Goal: Task Accomplishment & Management: Use online tool/utility

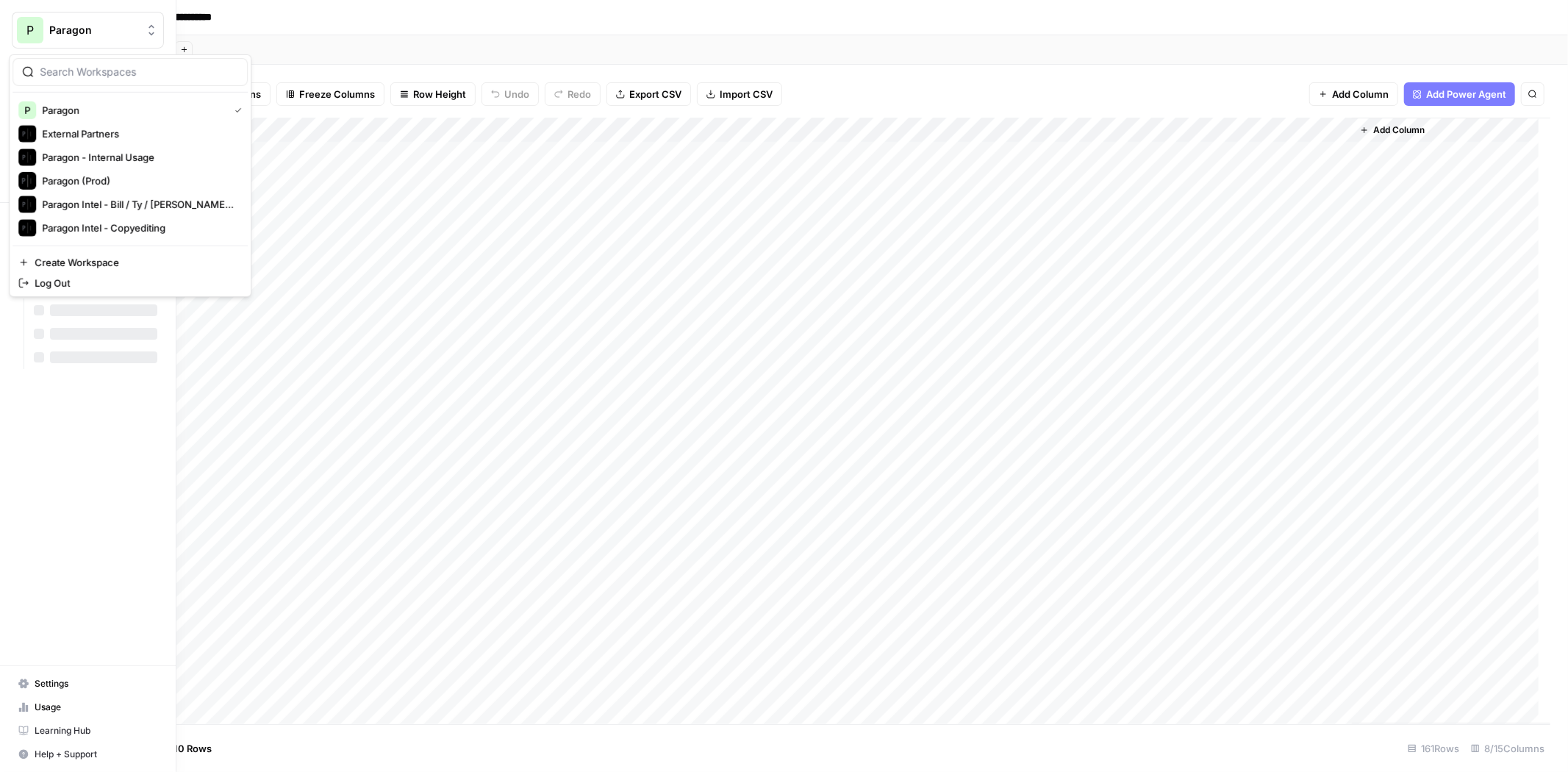
click at [35, 36] on div "P" at bounding box center [30, 30] width 27 height 27
click at [90, 181] on span "Paragon (Prod)" at bounding box center [141, 181] width 194 height 15
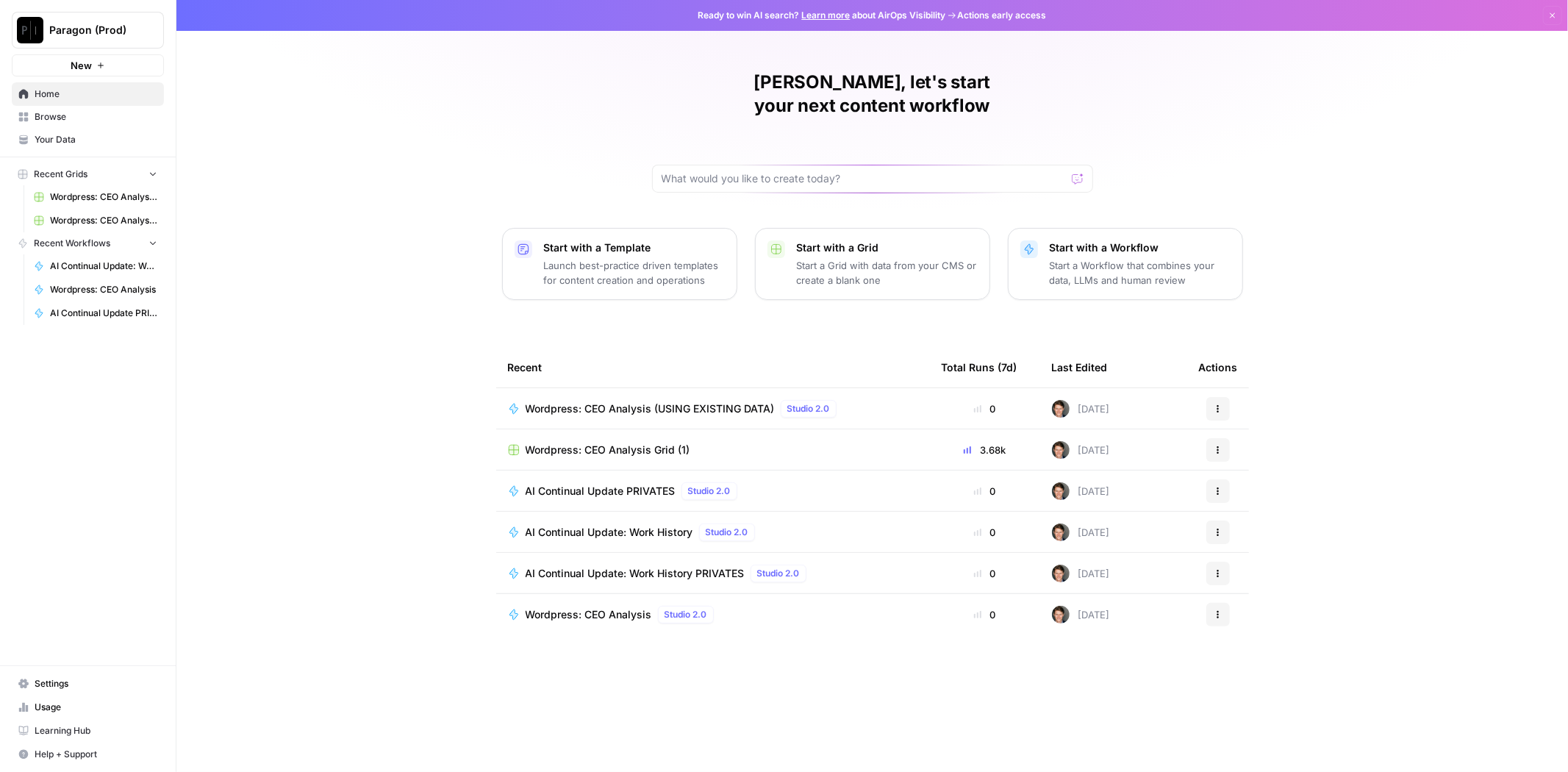
click at [580, 443] on span "Wordpress: CEO Analysis Grid (1)" at bounding box center [608, 450] width 165 height 15
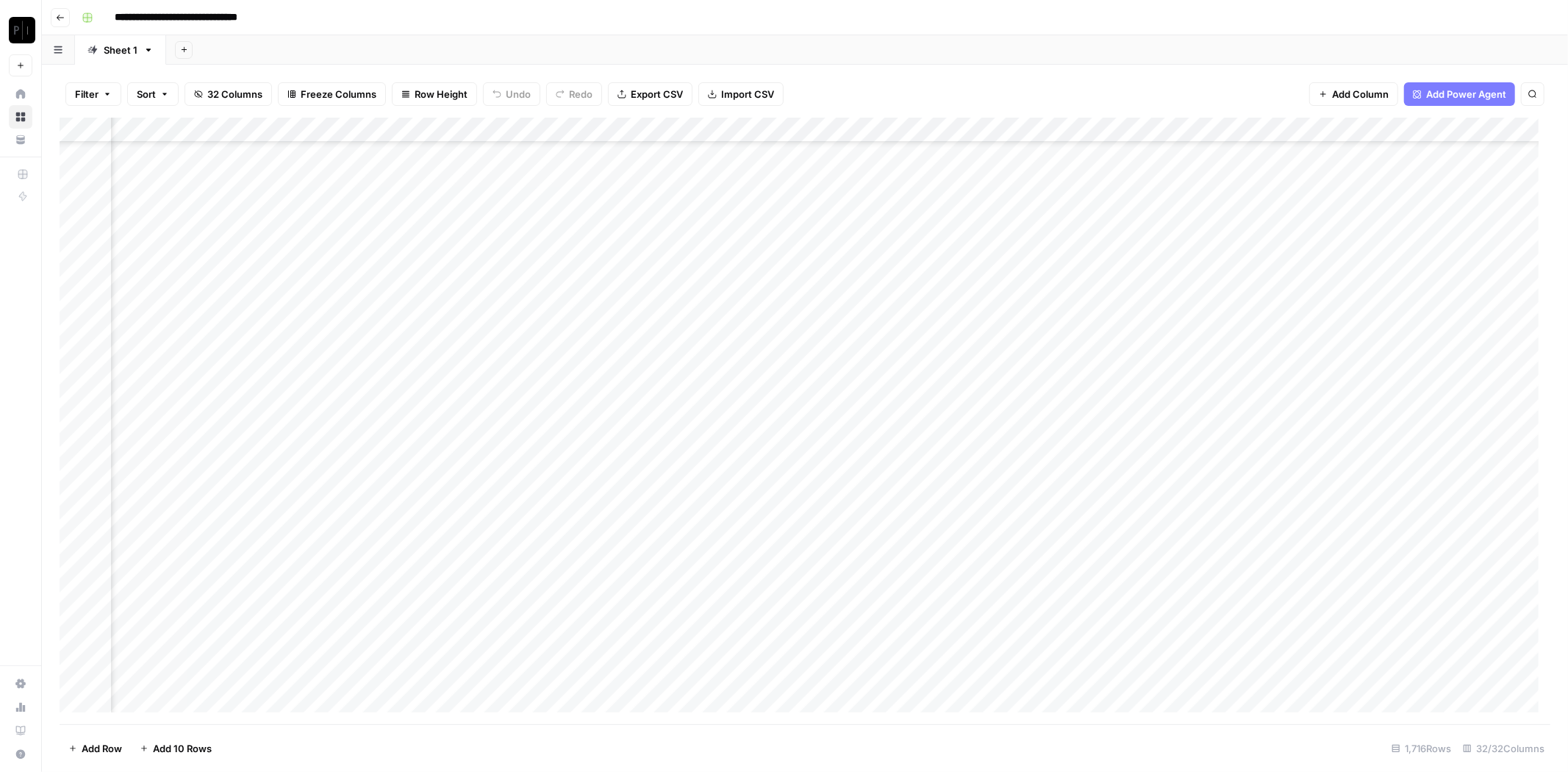
scroll to position [33824, 2240]
click at [1561, 579] on div "Filter Sort 32 Columns Freeze Columns Row Height Undo Redo Export CSV Import CS…" at bounding box center [804, 418] width 1526 height 707
click at [96, 96] on span "Filter" at bounding box center [87, 94] width 24 height 15
click at [132, 159] on button "Add Filter" at bounding box center [357, 167] width 547 height 19
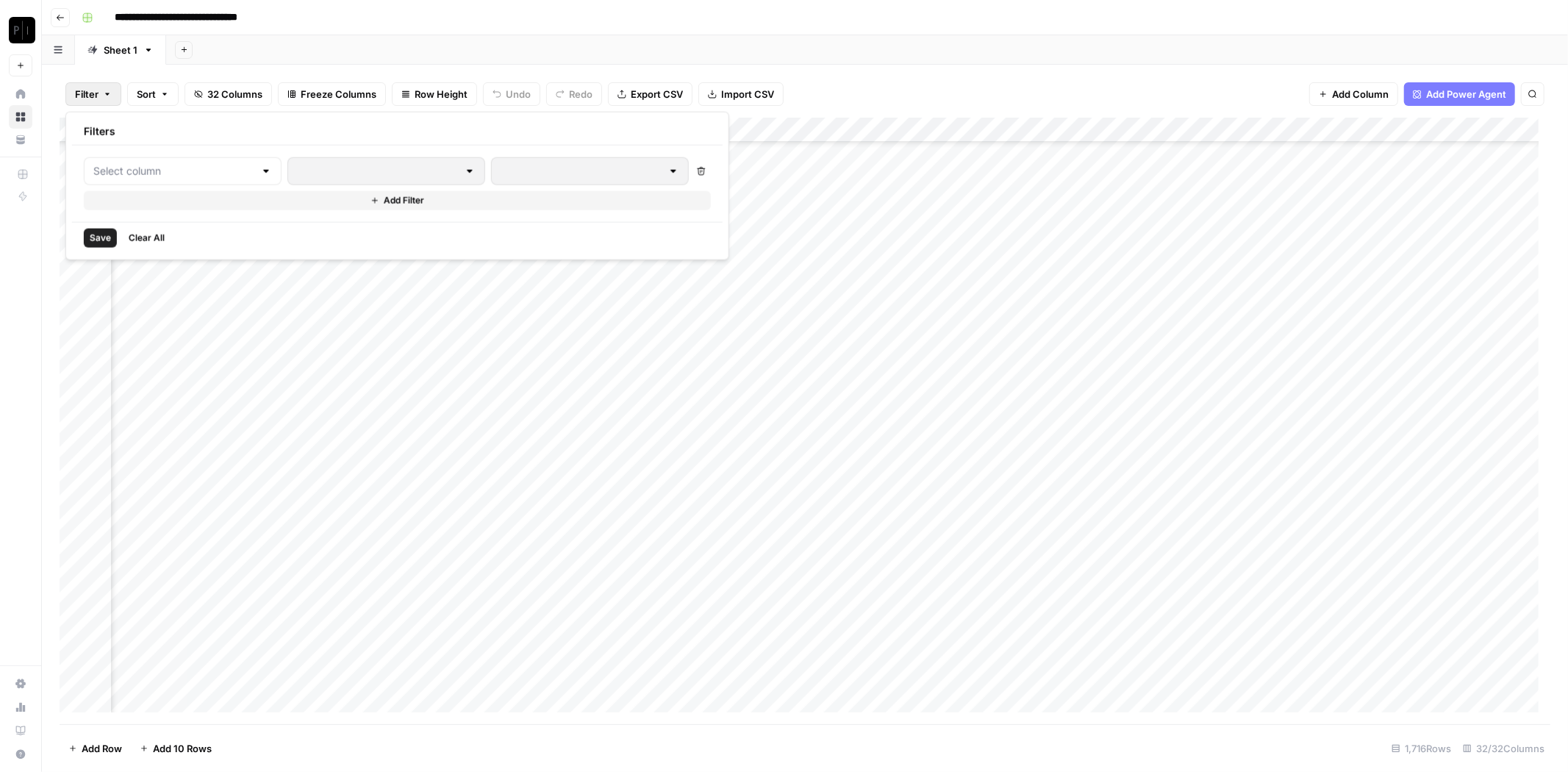
click at [136, 162] on div at bounding box center [183, 172] width 198 height 28
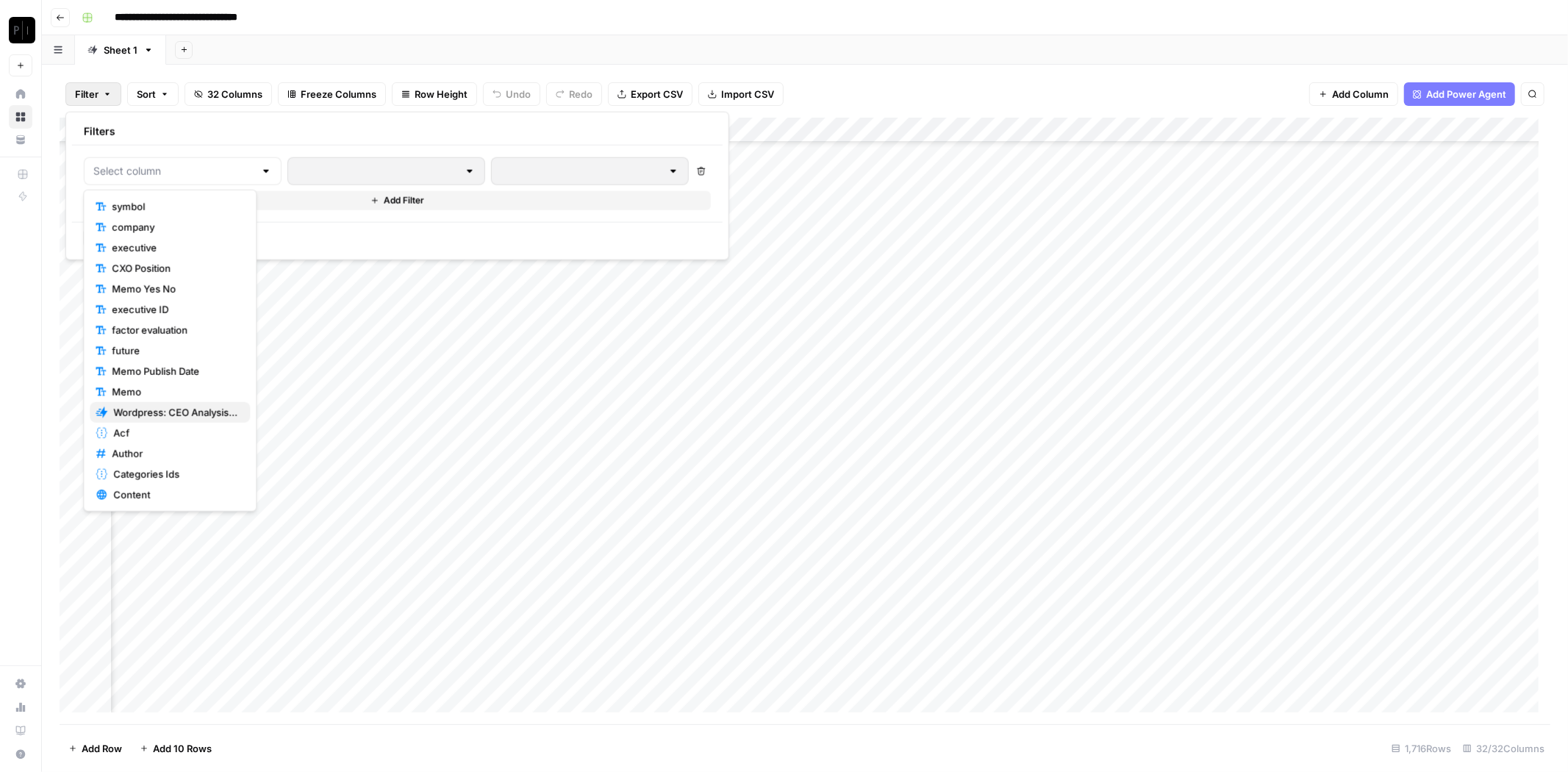
click at [178, 414] on span "Wordpress: CEO Analysis (USING EXISTING DATA)" at bounding box center [175, 412] width 125 height 15
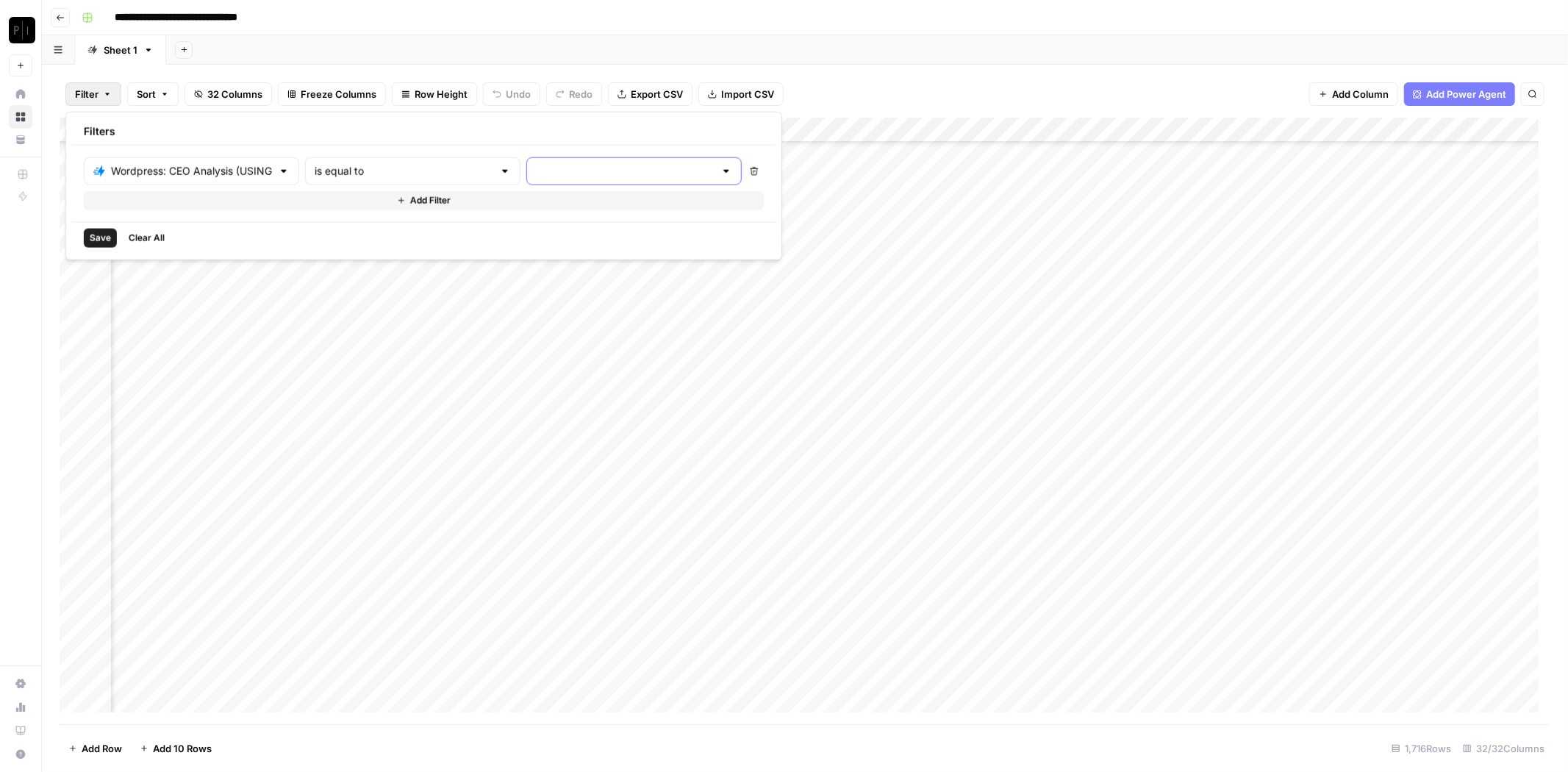
click at [536, 168] on input "text" at bounding box center [625, 172] width 179 height 15
click at [522, 239] on button "error" at bounding box center [573, 248] width 178 height 21
click at [105, 229] on button "Save" at bounding box center [100, 239] width 33 height 19
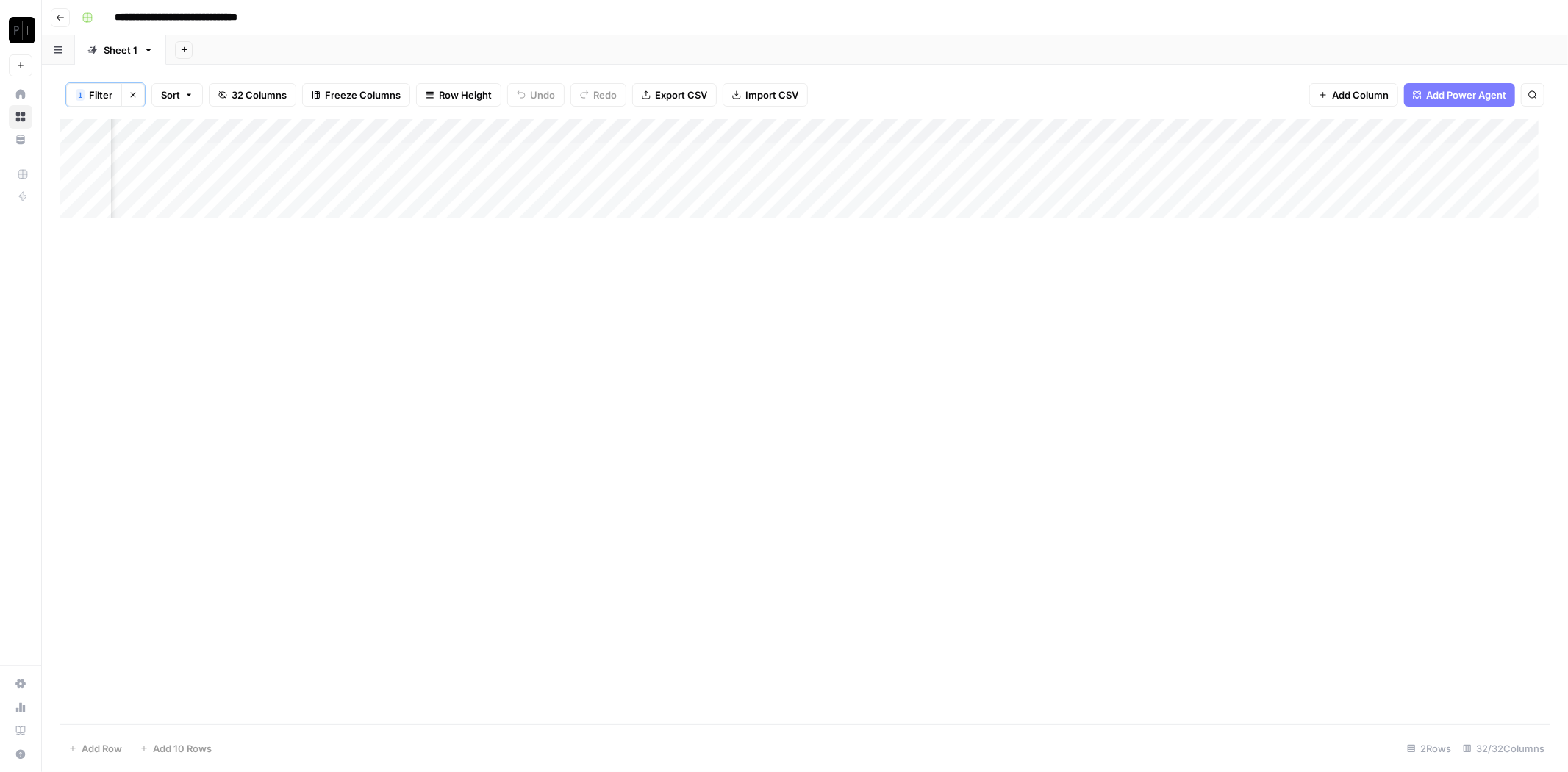
scroll to position [0, 2240]
click at [697, 132] on div "Add Column" at bounding box center [804, 168] width 1491 height 99
click at [744, 168] on span "All Rows" at bounding box center [747, 164] width 93 height 15
click at [136, 91] on icon "button" at bounding box center [133, 95] width 9 height 9
click at [677, 253] on div "Add Column" at bounding box center [804, 421] width 1491 height 607
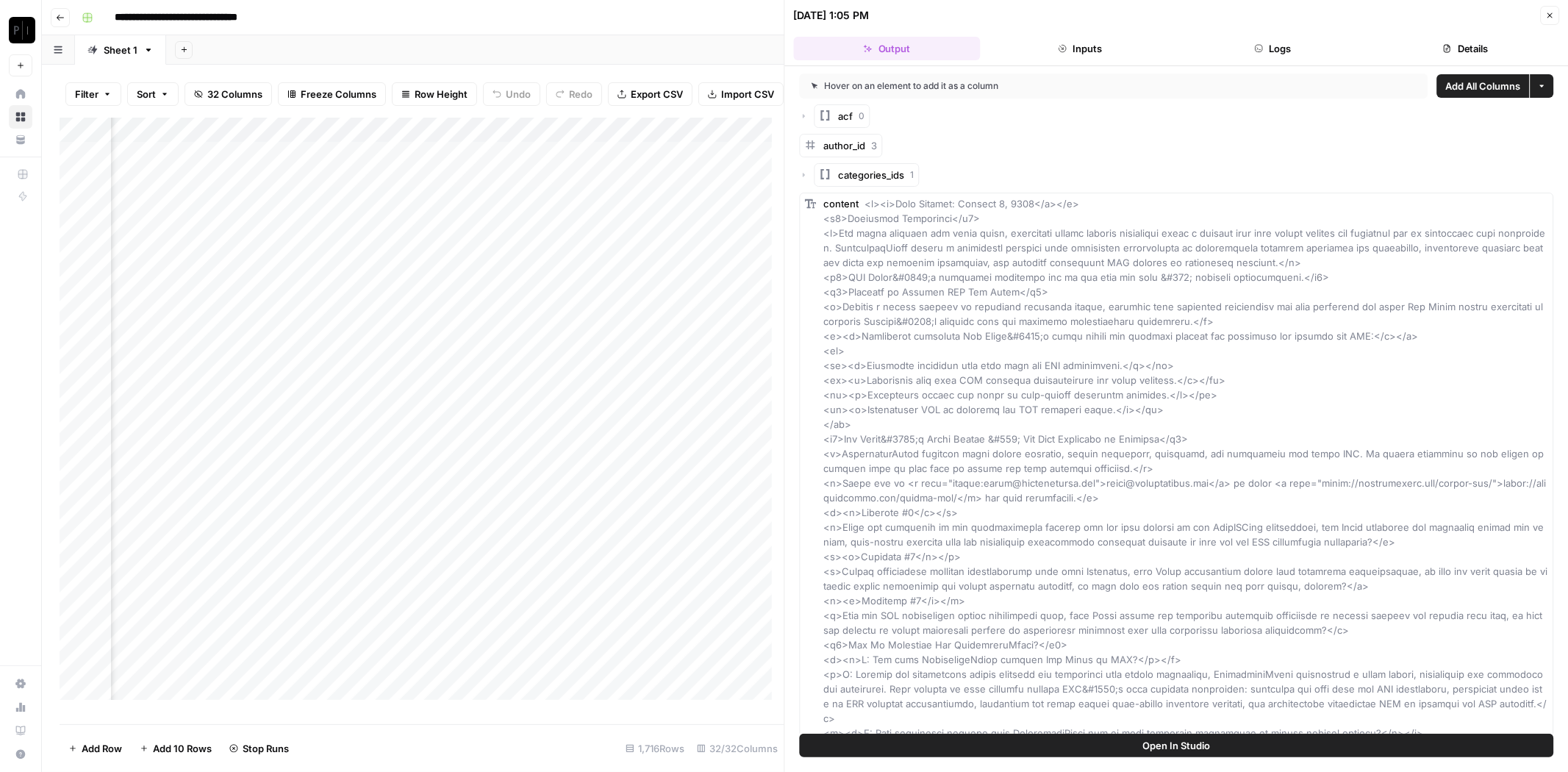
click at [1480, 53] on button "Details" at bounding box center [1465, 48] width 186 height 24
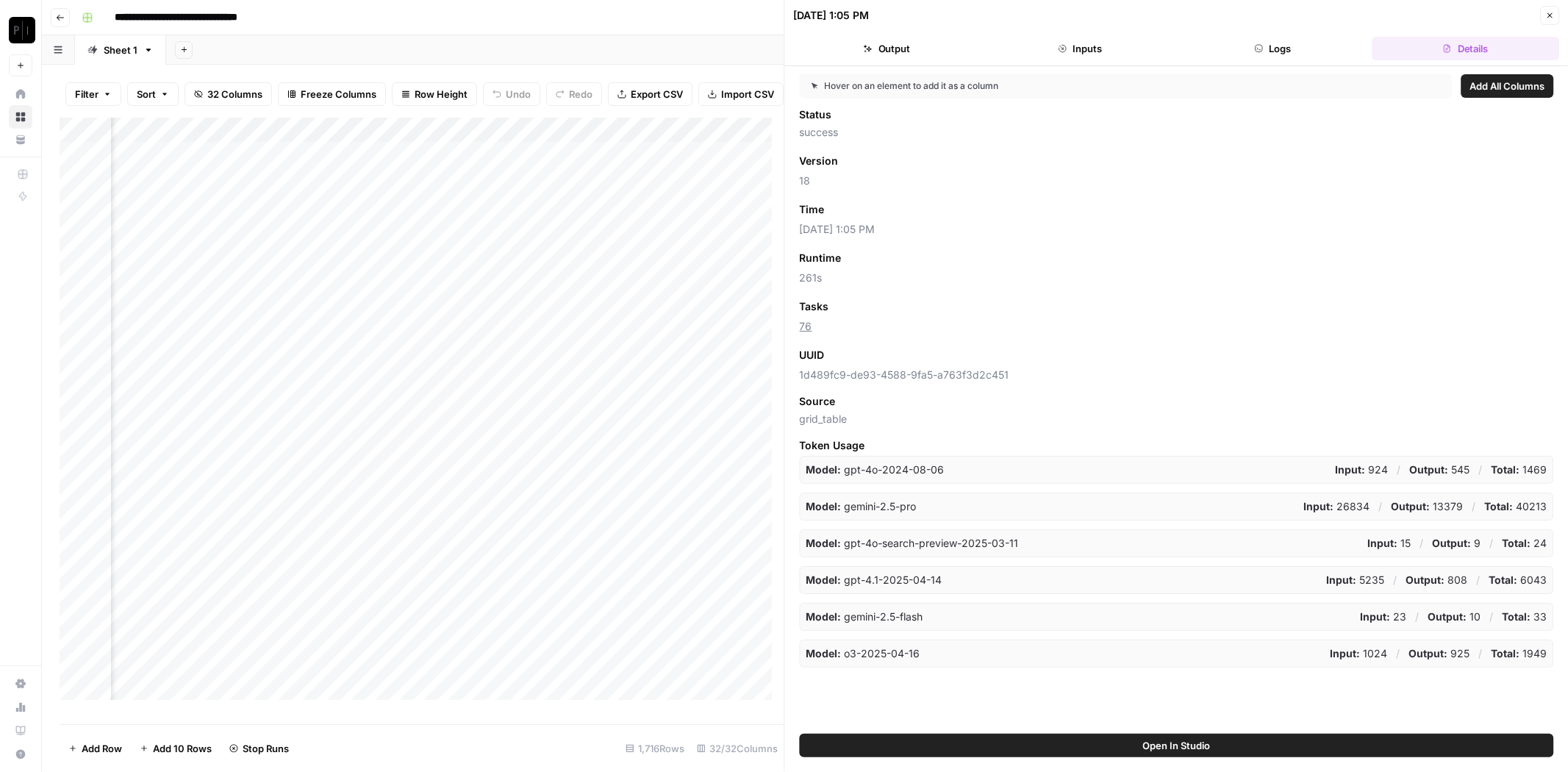
click at [1552, 19] on icon "button" at bounding box center [1549, 16] width 9 height 9
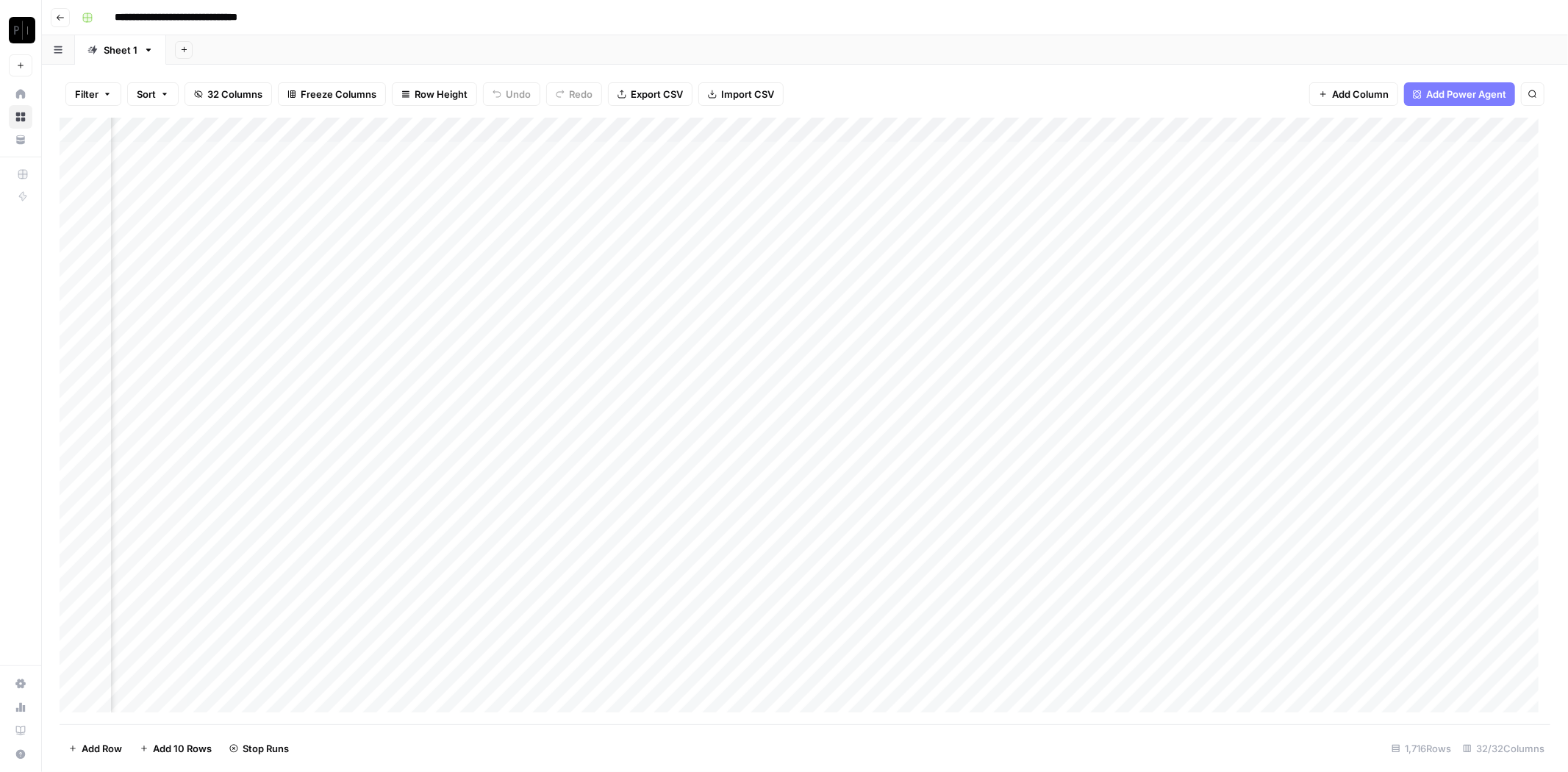
click at [674, 130] on div "Add Column" at bounding box center [804, 421] width 1491 height 607
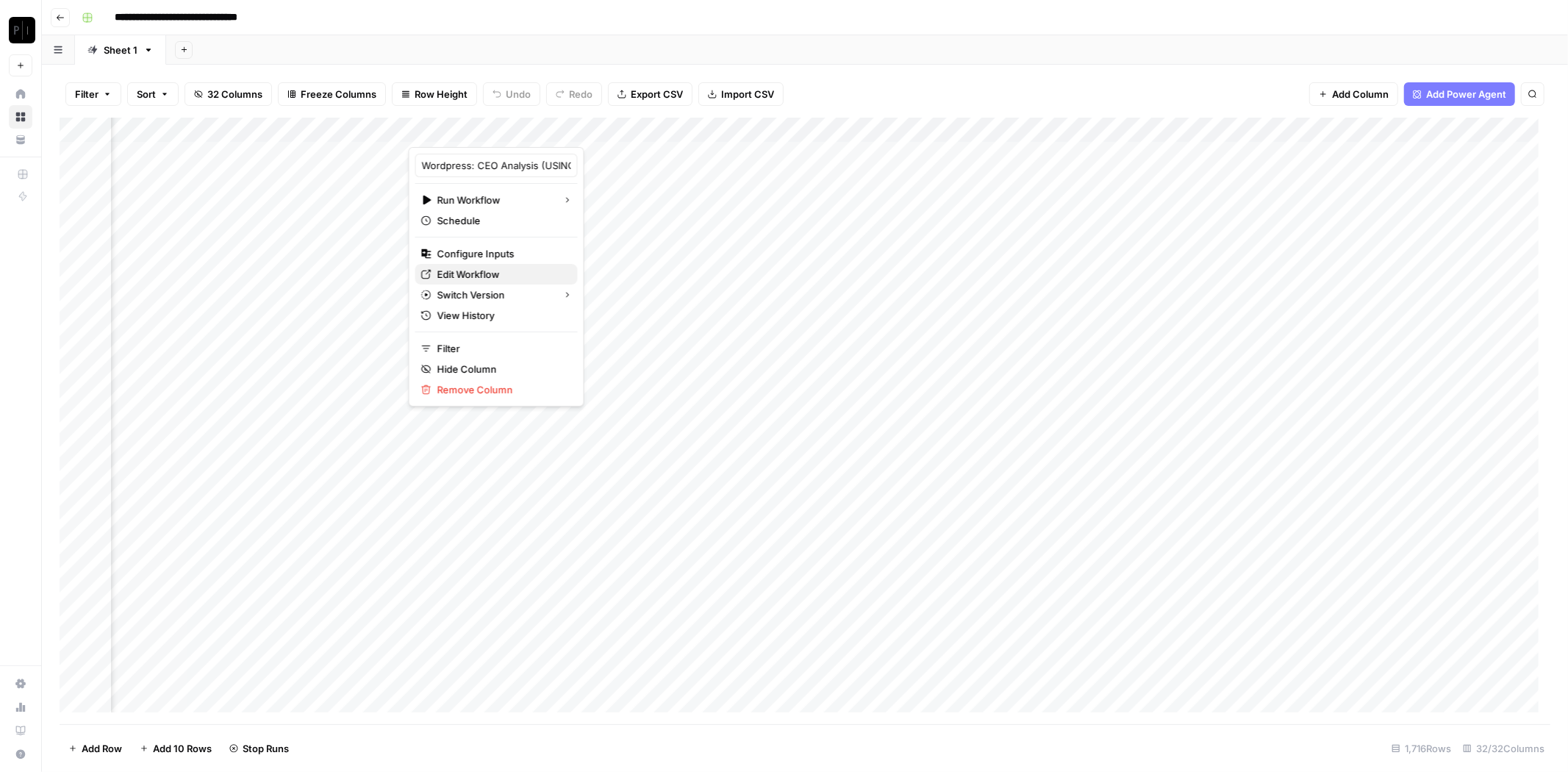
click at [476, 267] on span "Edit Workflow" at bounding box center [501, 274] width 129 height 15
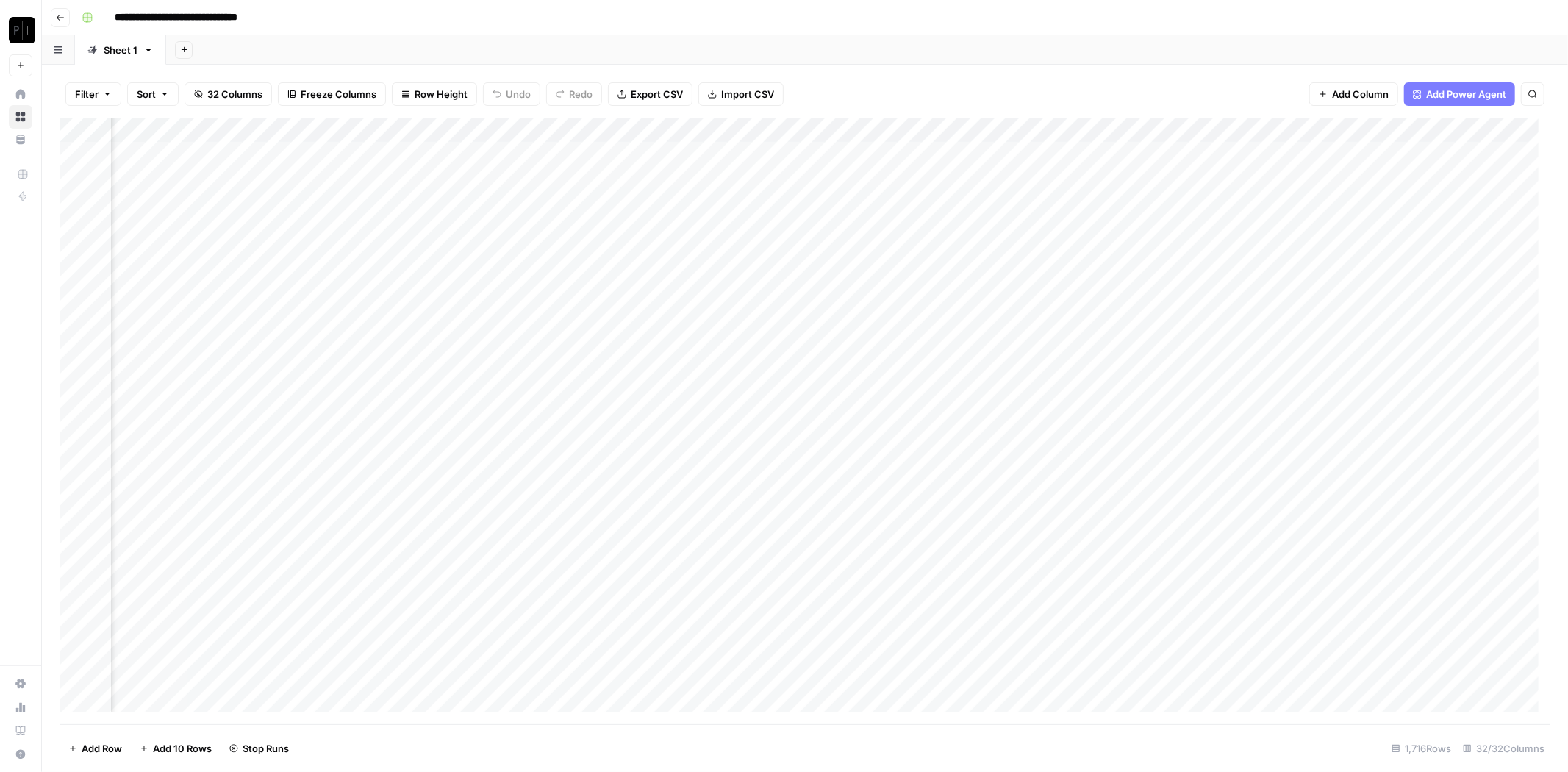
click at [677, 228] on div "Add Column" at bounding box center [804, 421] width 1491 height 607
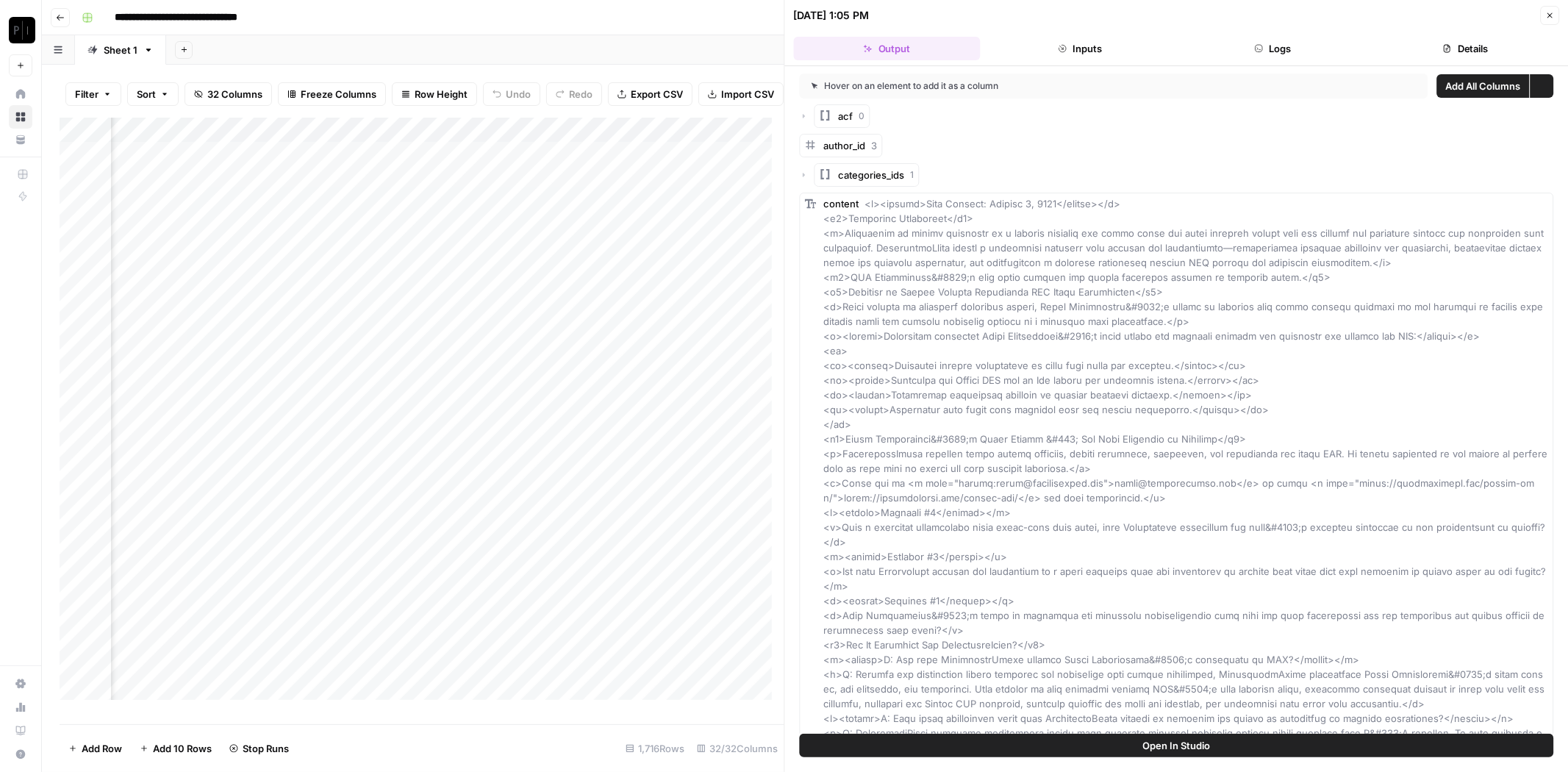
click at [1284, 39] on button "Logs" at bounding box center [1272, 48] width 186 height 24
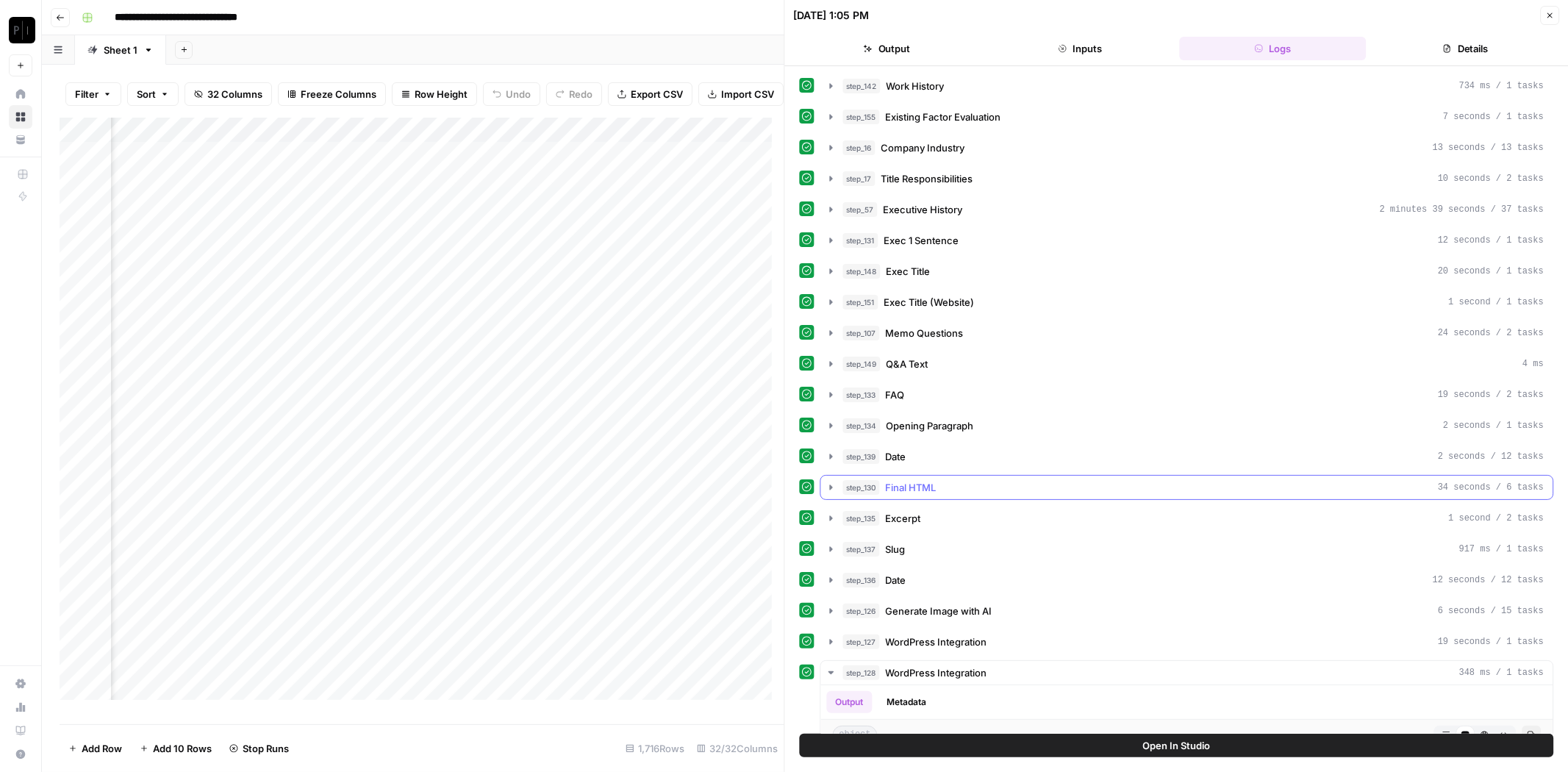
click at [952, 480] on div "step_130 Final HTML 34 seconds / 6 tasks" at bounding box center [1194, 487] width 701 height 15
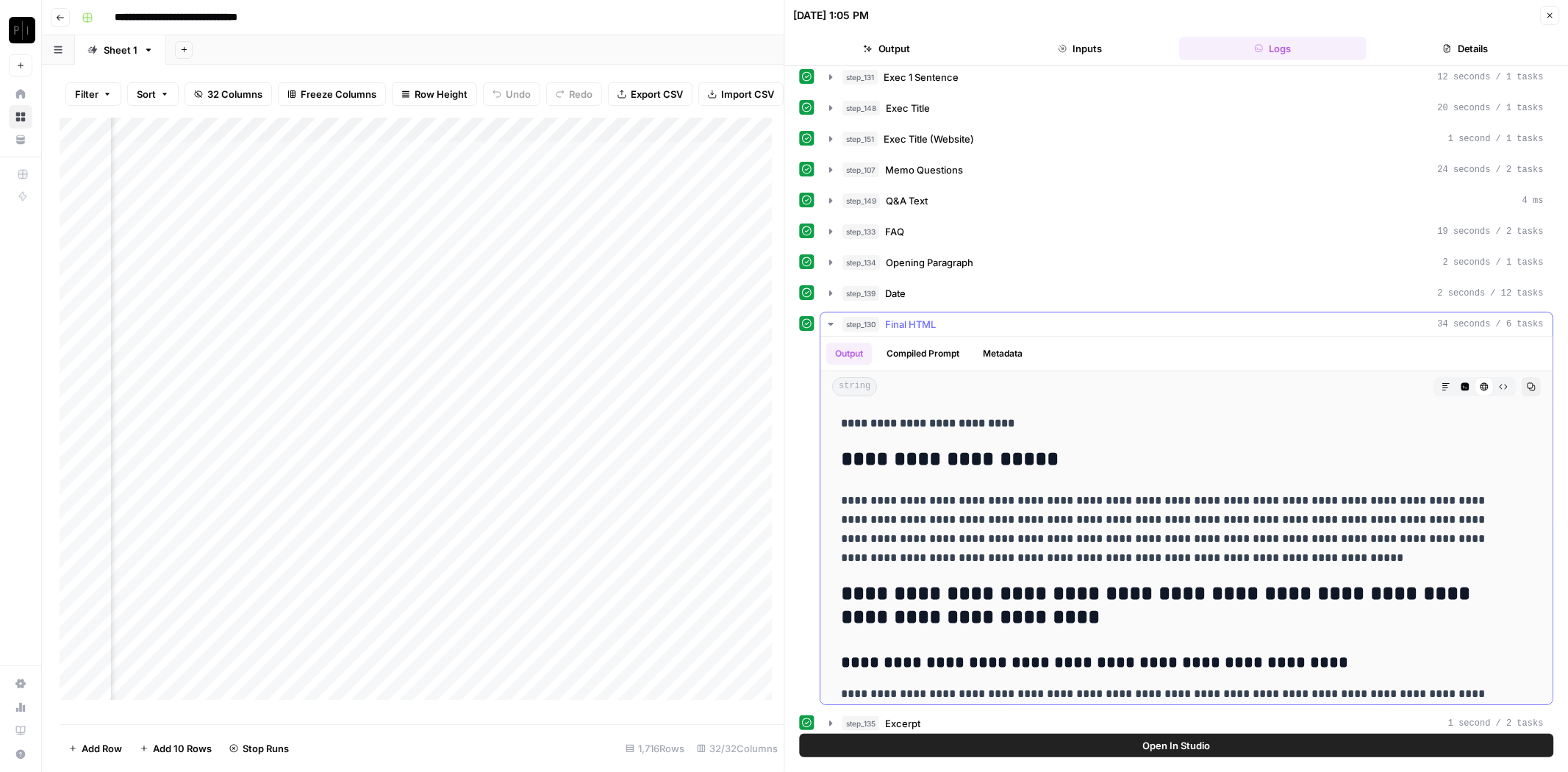
click at [928, 318] on span "Final HTML" at bounding box center [911, 325] width 51 height 15
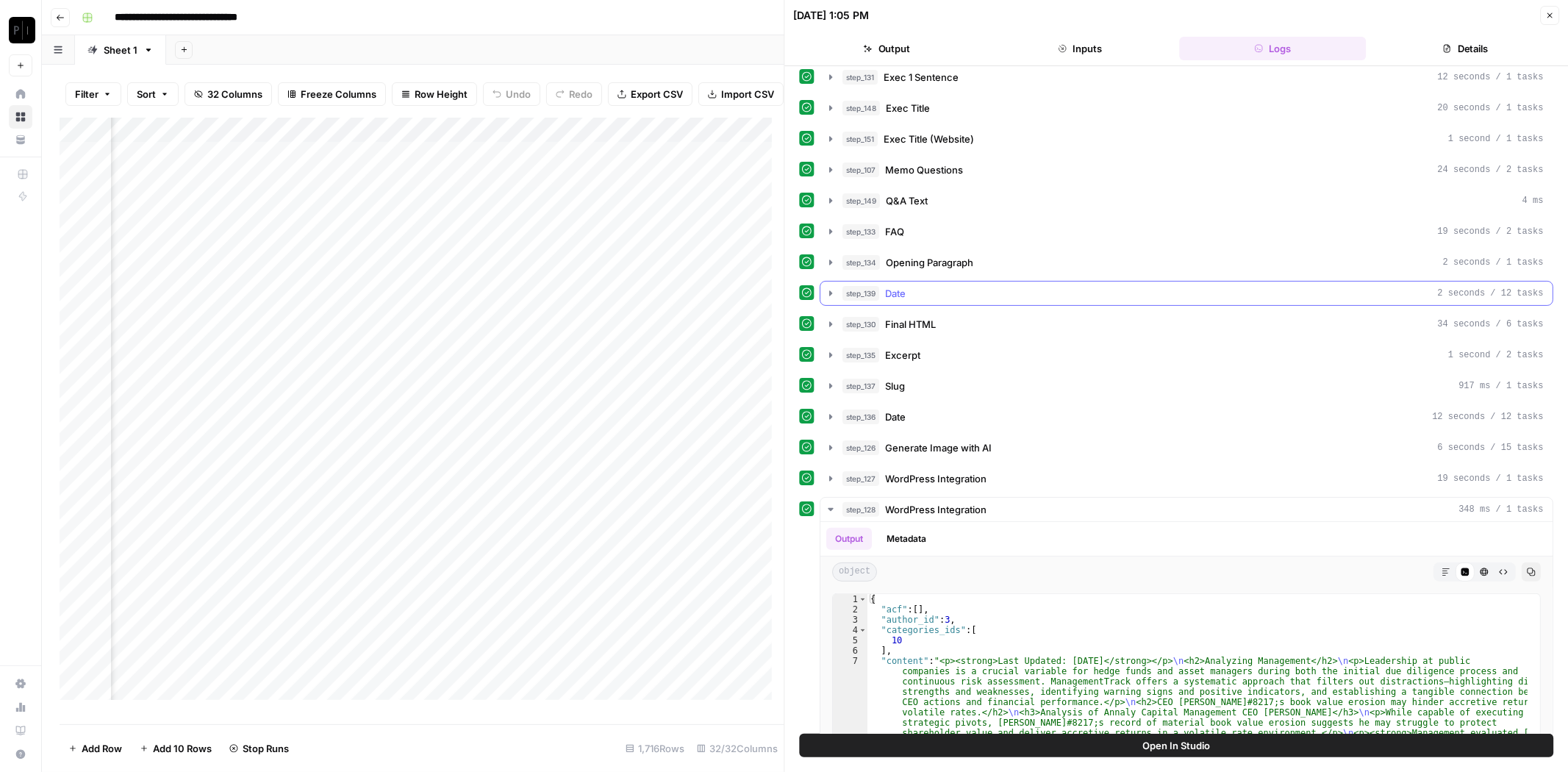
scroll to position [82, 0]
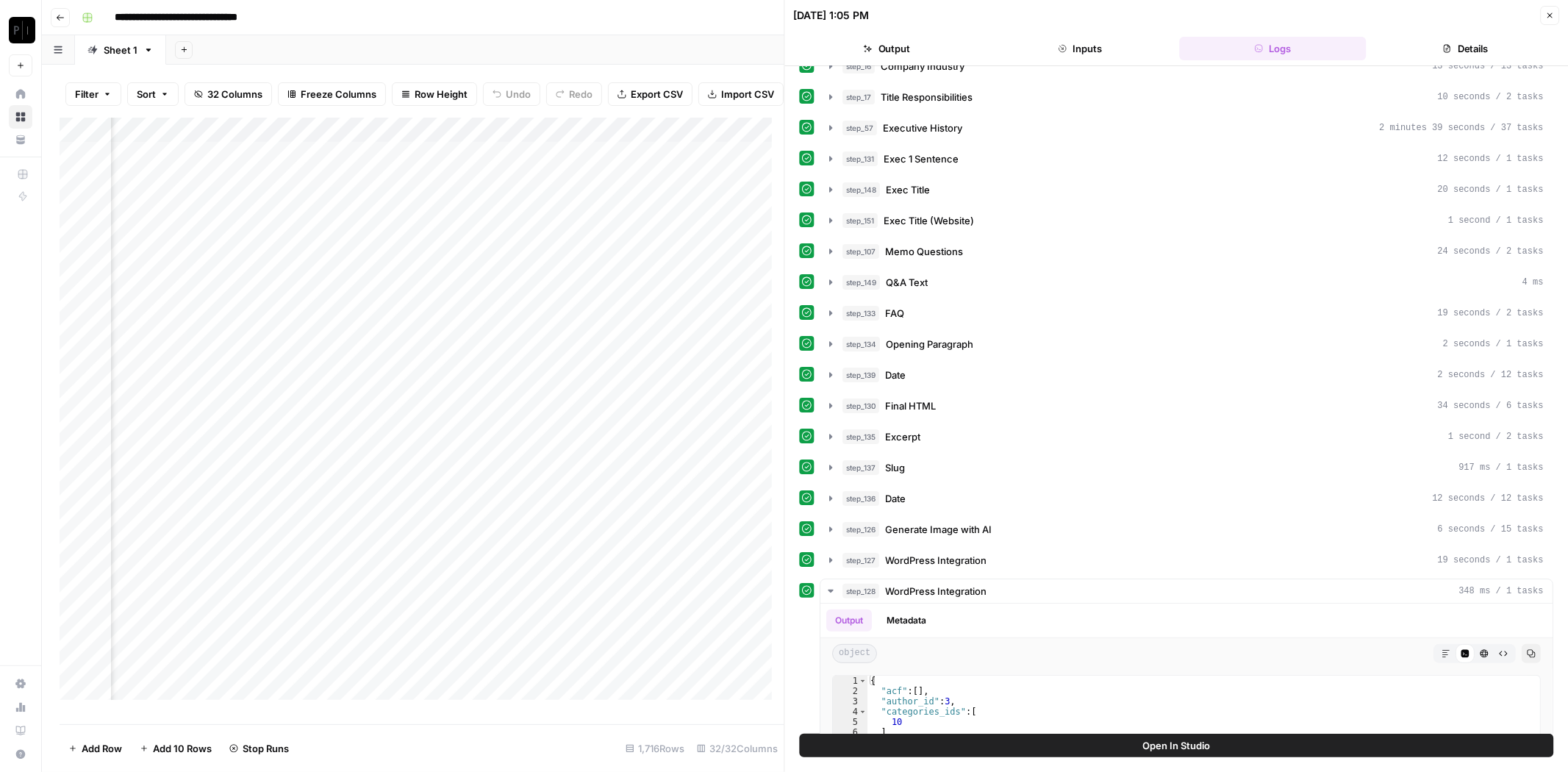
click at [943, 259] on div "step_142 Work History 734 ms / 1 tasks step_155 Existing Factor Evaluation 7 se…" at bounding box center [1177, 481] width 754 height 980
click at [938, 261] on div "step_142 Work History 734 ms / 1 tasks step_155 Existing Factor Evaluation 7 se…" at bounding box center [1177, 481] width 754 height 980
click at [934, 270] on button "step_149 Q&A Text 4 ms" at bounding box center [1188, 282] width 732 height 24
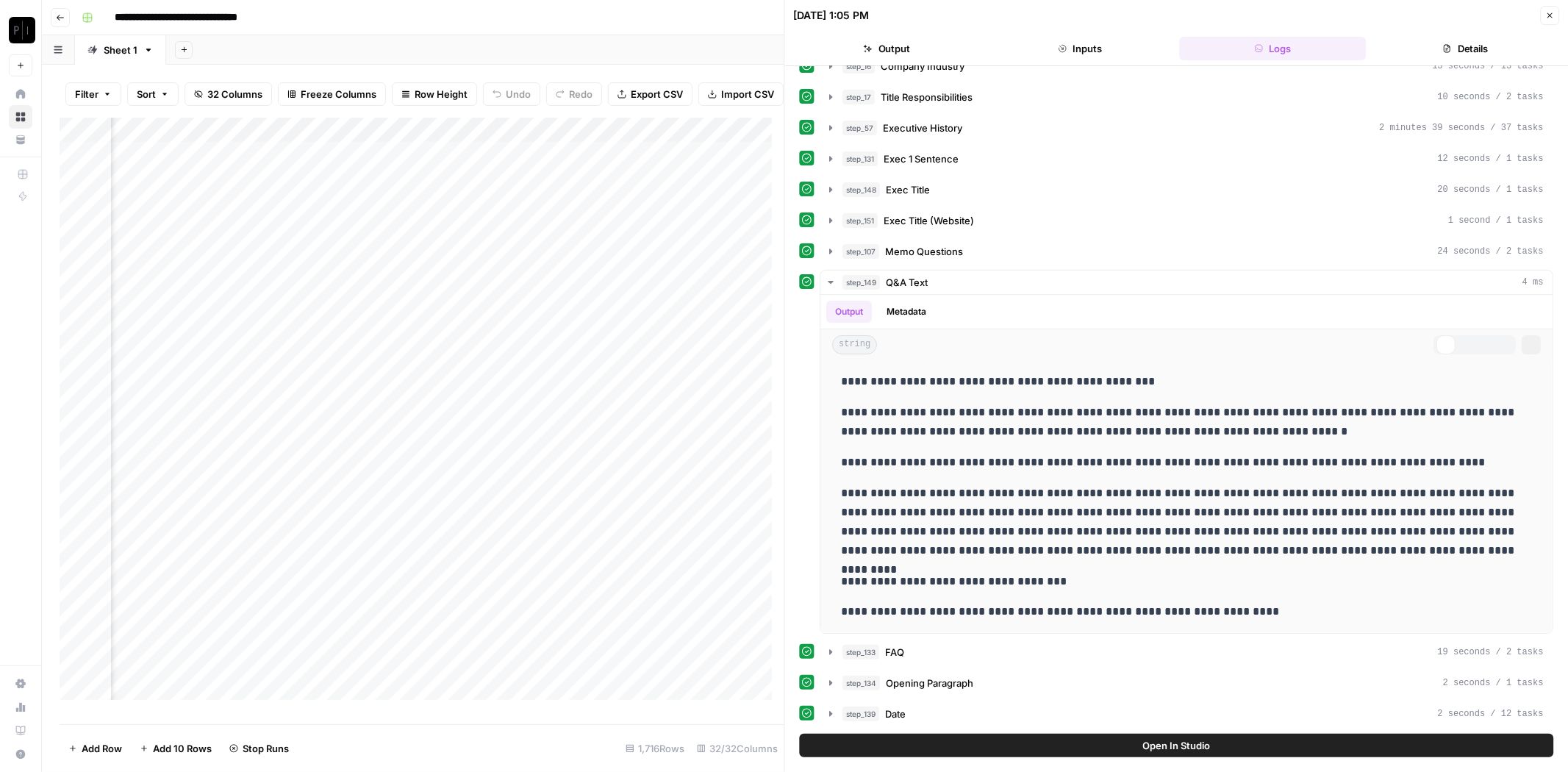
click at [941, 251] on span "Memo Questions" at bounding box center [925, 252] width 78 height 15
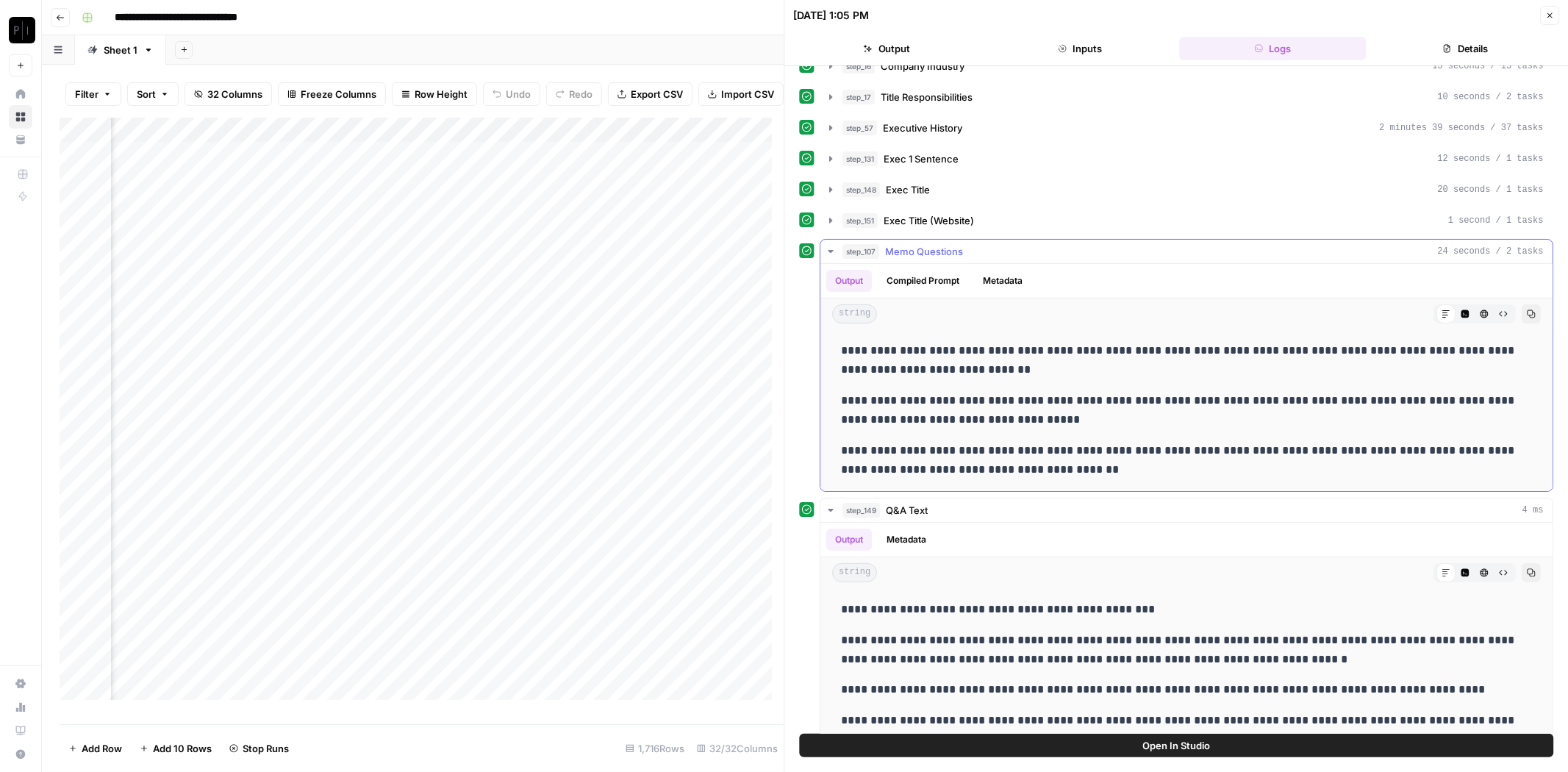
click at [957, 218] on span "Exec Title (Website)" at bounding box center [930, 221] width 91 height 15
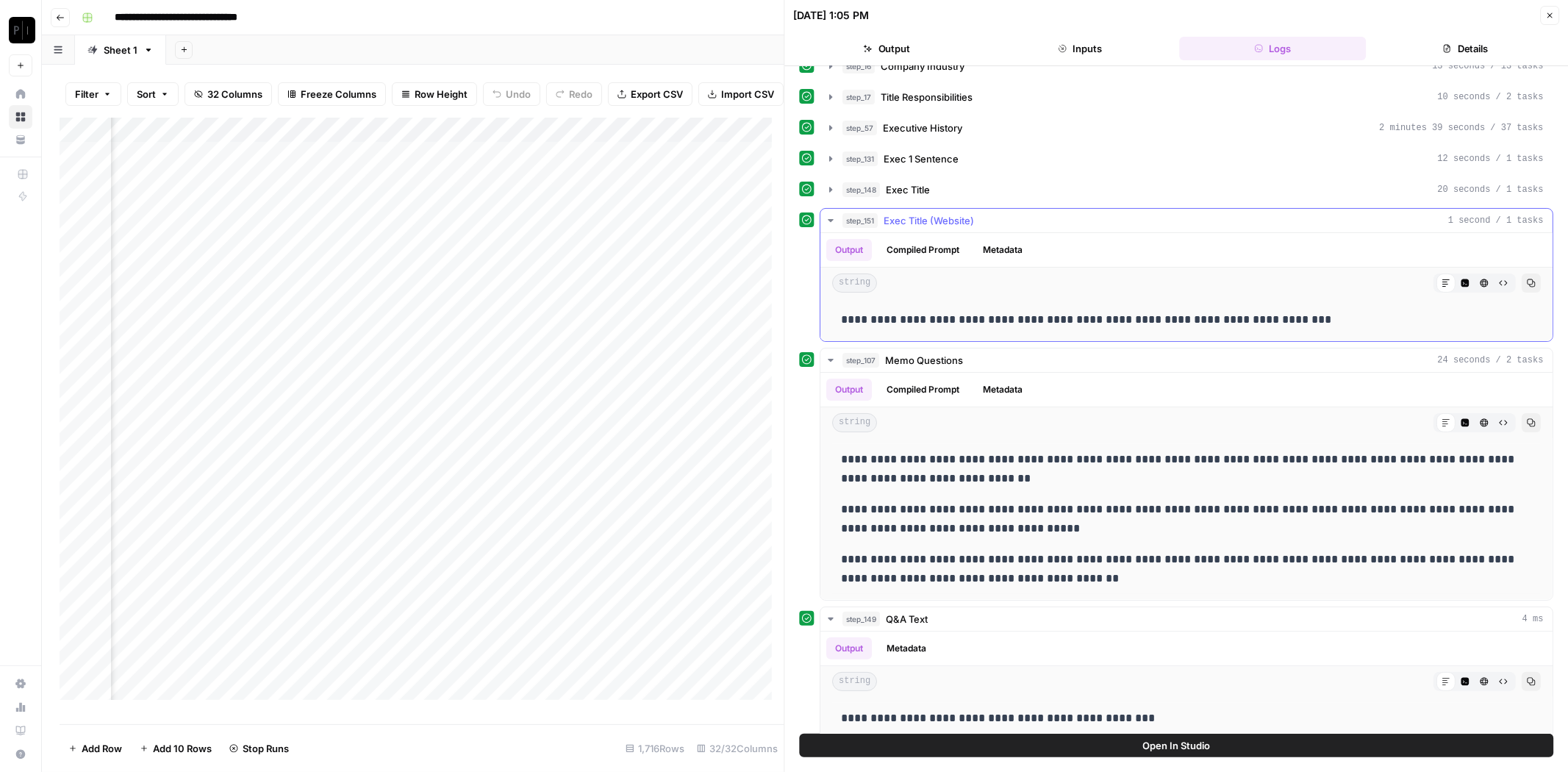
click at [957, 218] on span "Exec Title (Website)" at bounding box center [930, 221] width 91 height 15
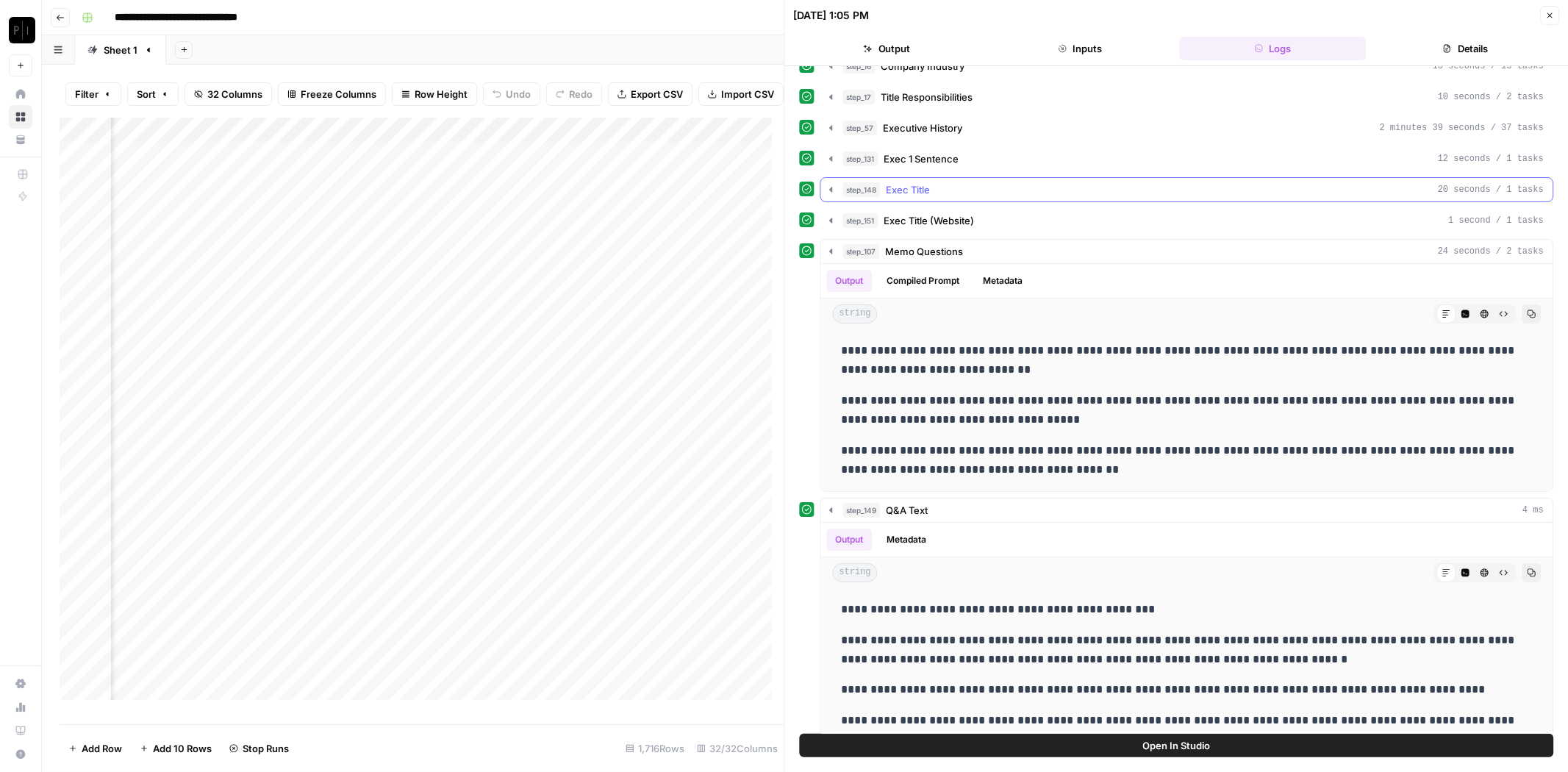
click at [955, 182] on div "step_148 Exec Title 20 seconds / 1 tasks" at bounding box center [1194, 189] width 701 height 15
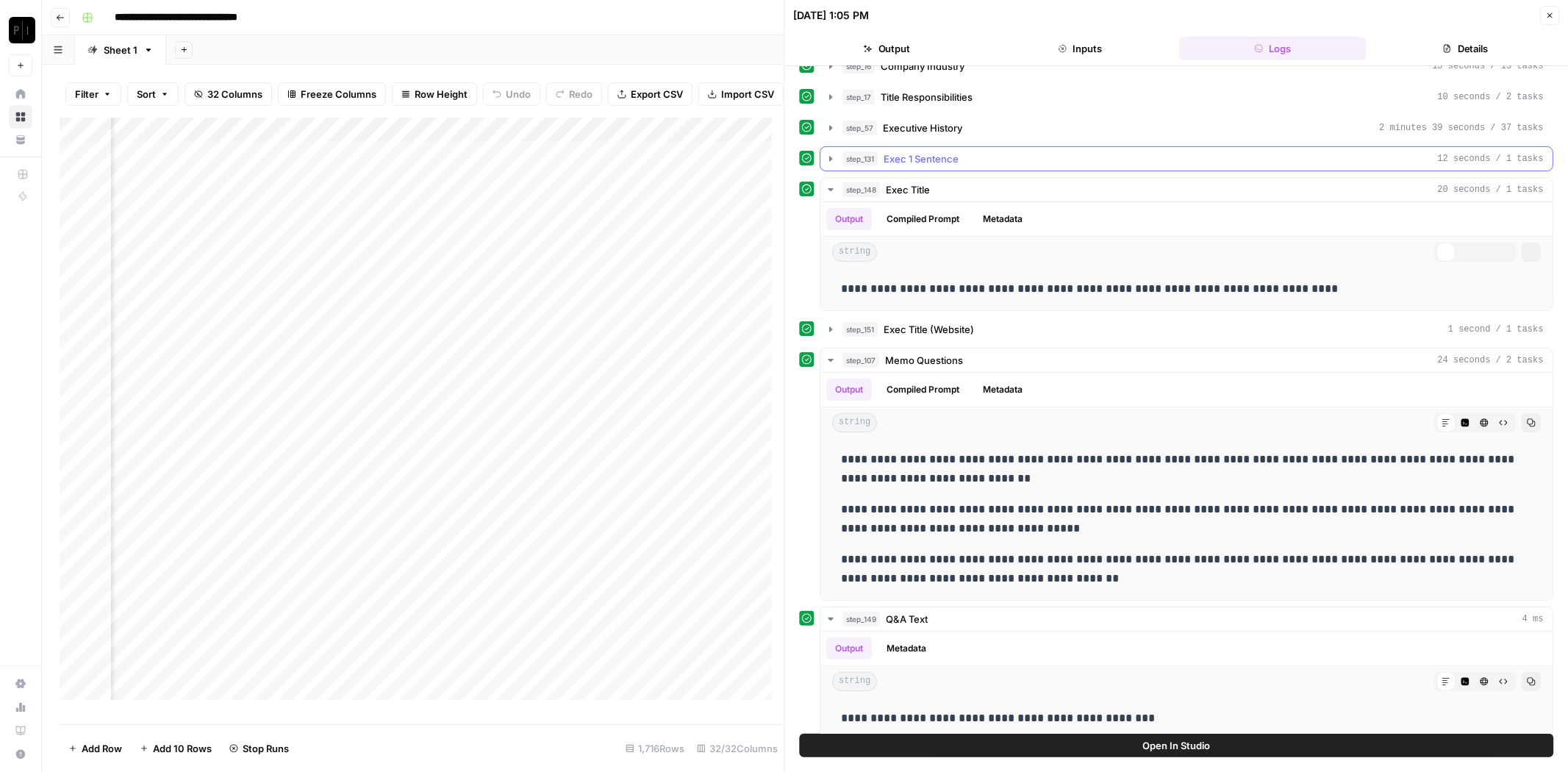
click at [965, 153] on div "step_131 Exec 1 Sentence 12 seconds / 1 tasks" at bounding box center [1194, 159] width 701 height 15
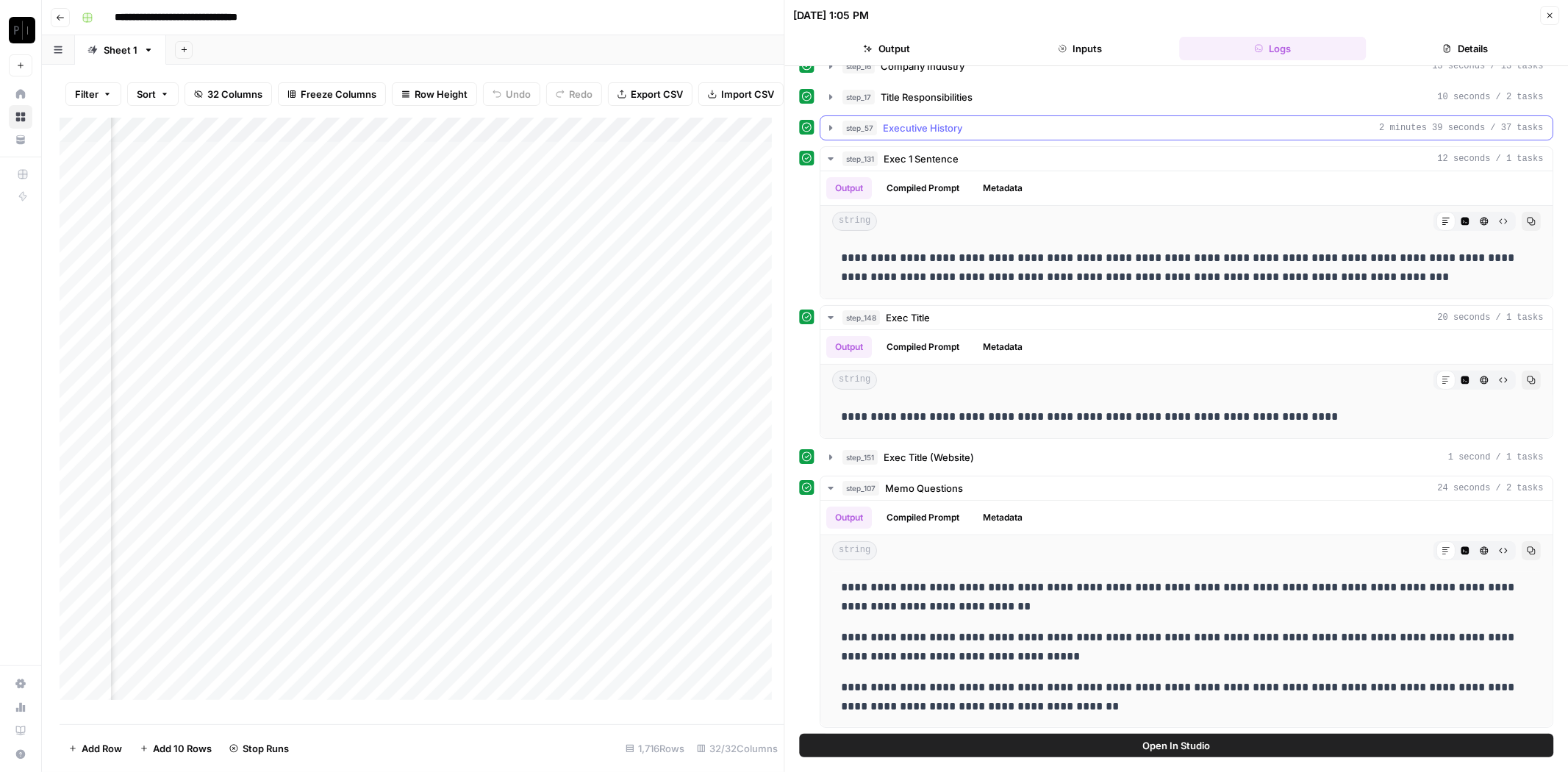
click at [972, 122] on div "step_57 Executive History 2 minutes 39 seconds / 37 tasks" at bounding box center [1194, 128] width 701 height 15
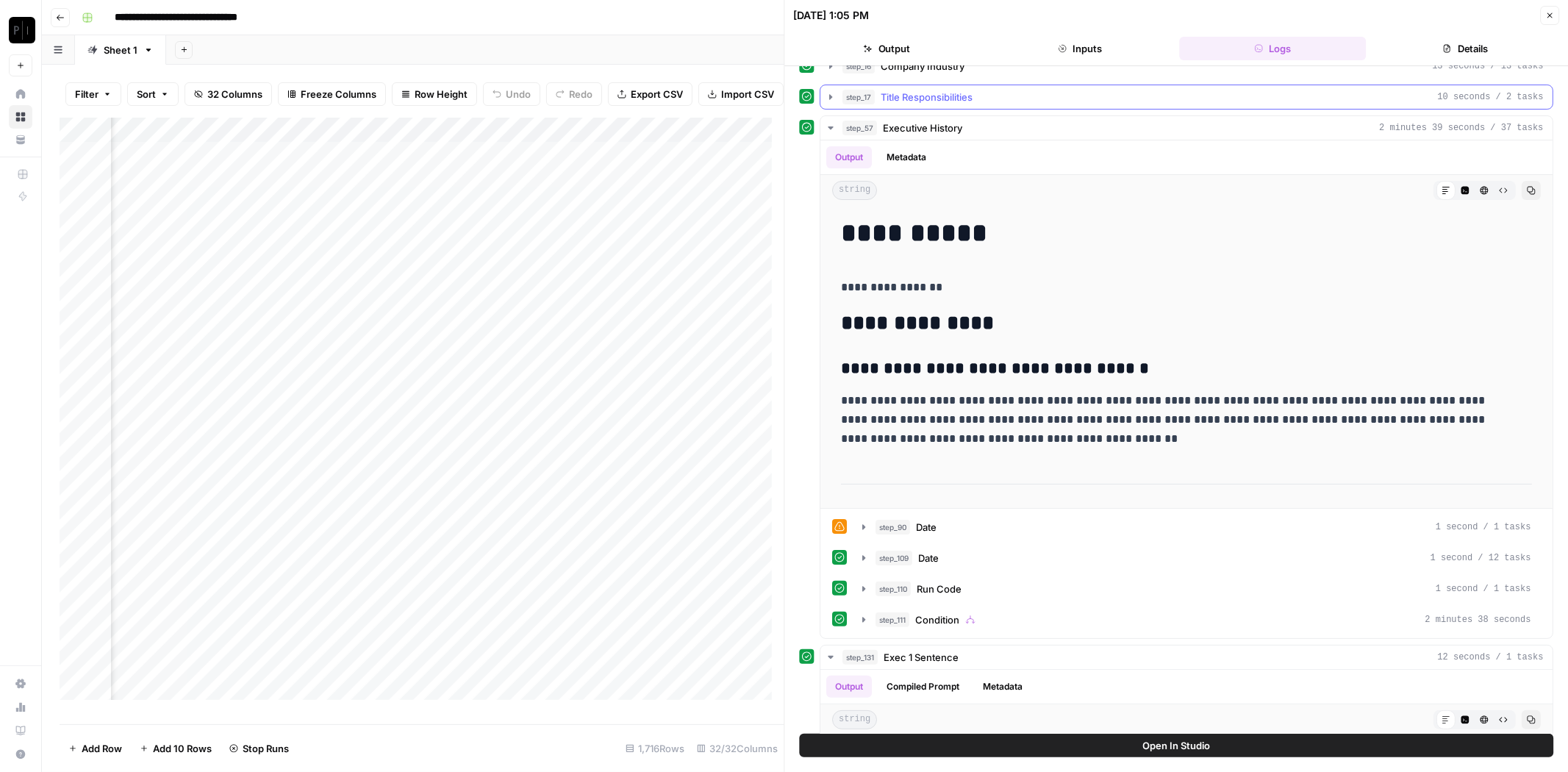
click at [958, 103] on button "step_17 Title Responsibilities 10 seconds / 2 tasks" at bounding box center [1188, 97] width 732 height 24
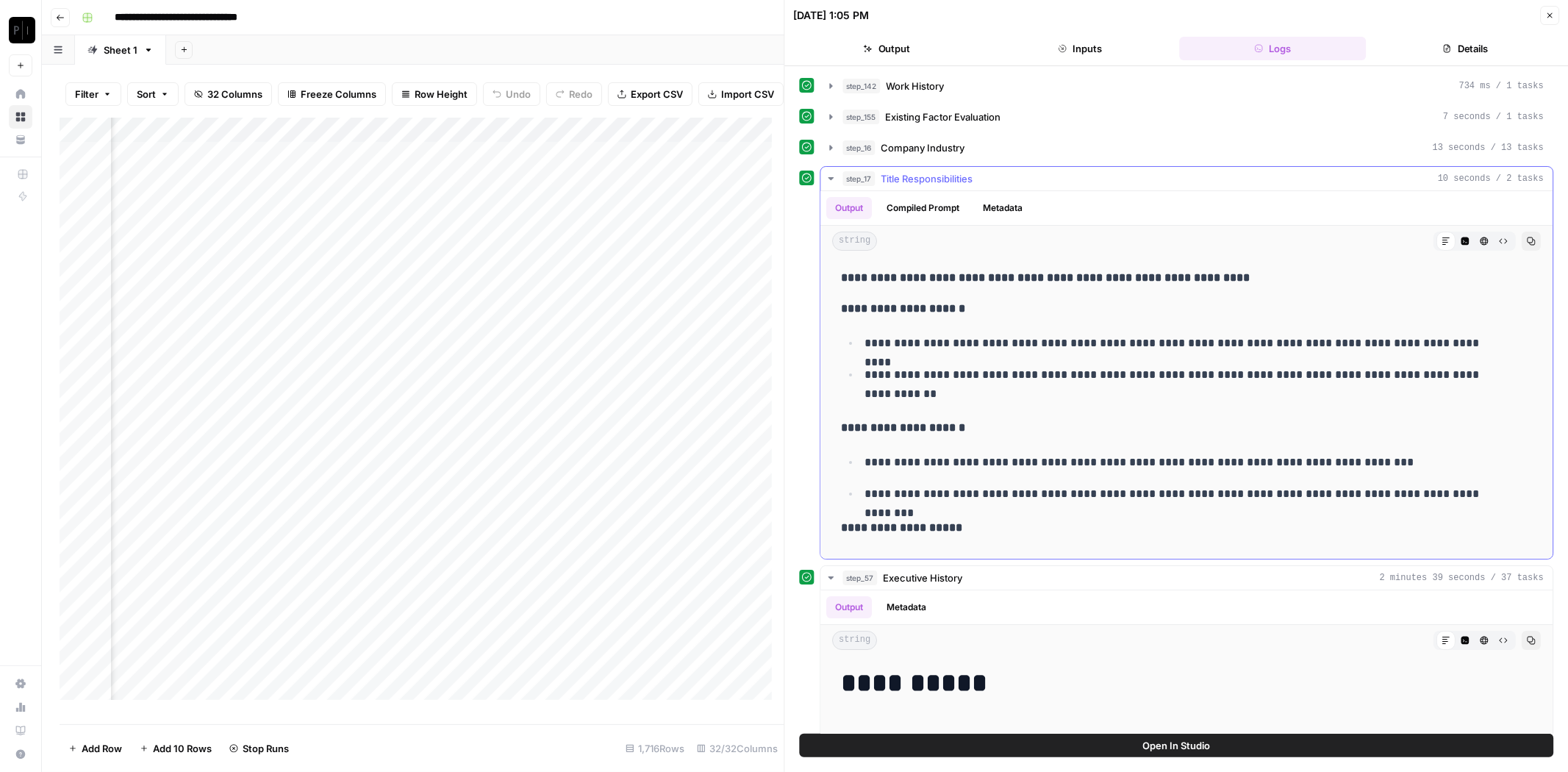
scroll to position [245, 0]
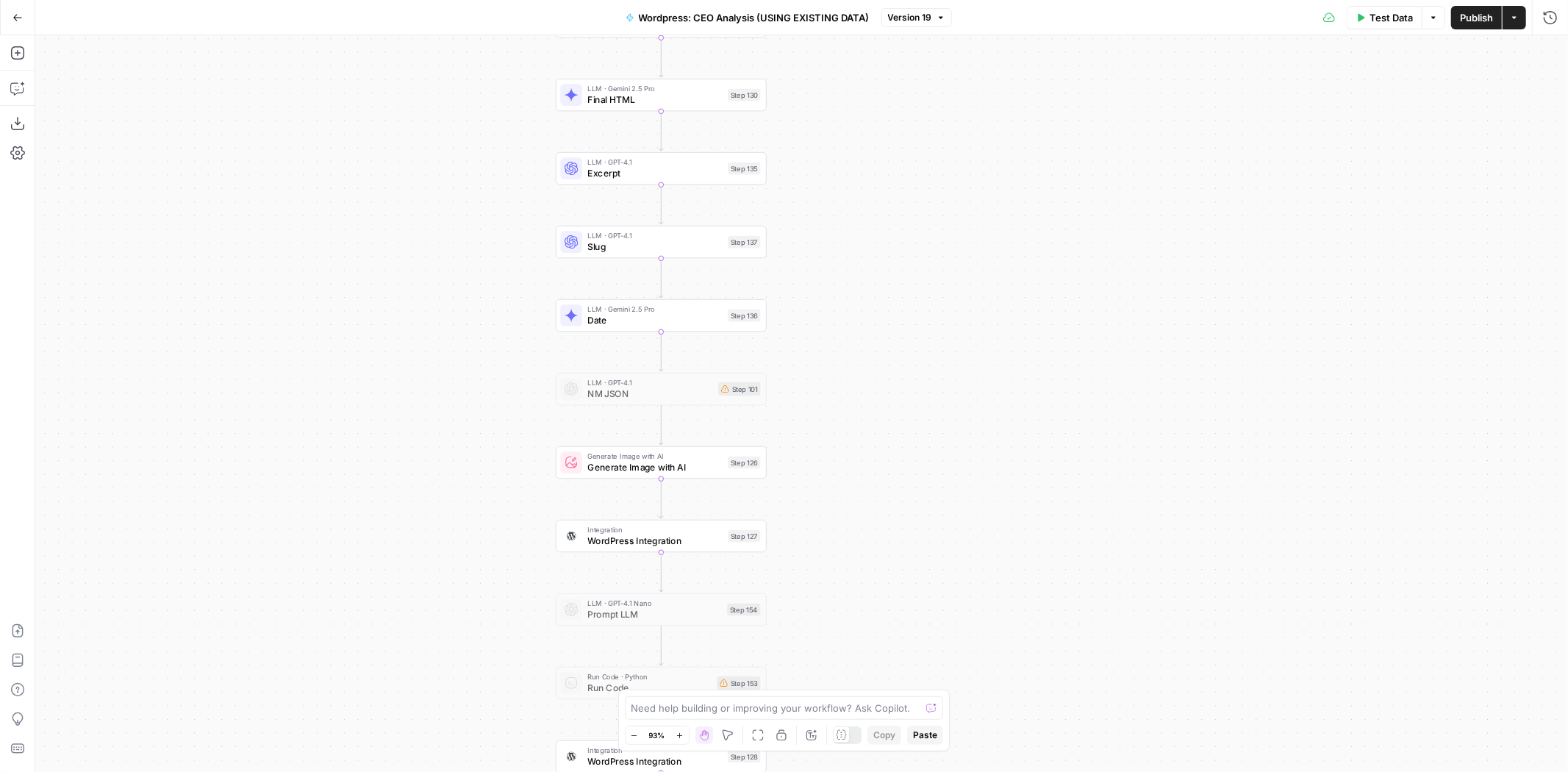
drag, startPoint x: 949, startPoint y: 460, endPoint x: 896, endPoint y: 272, distance: 195.3
click at [896, 272] on div "Workflow Input Settings Inputs Run Code · Python Work History Step 142 LLM · GP…" at bounding box center [802, 404] width 1533 height 737
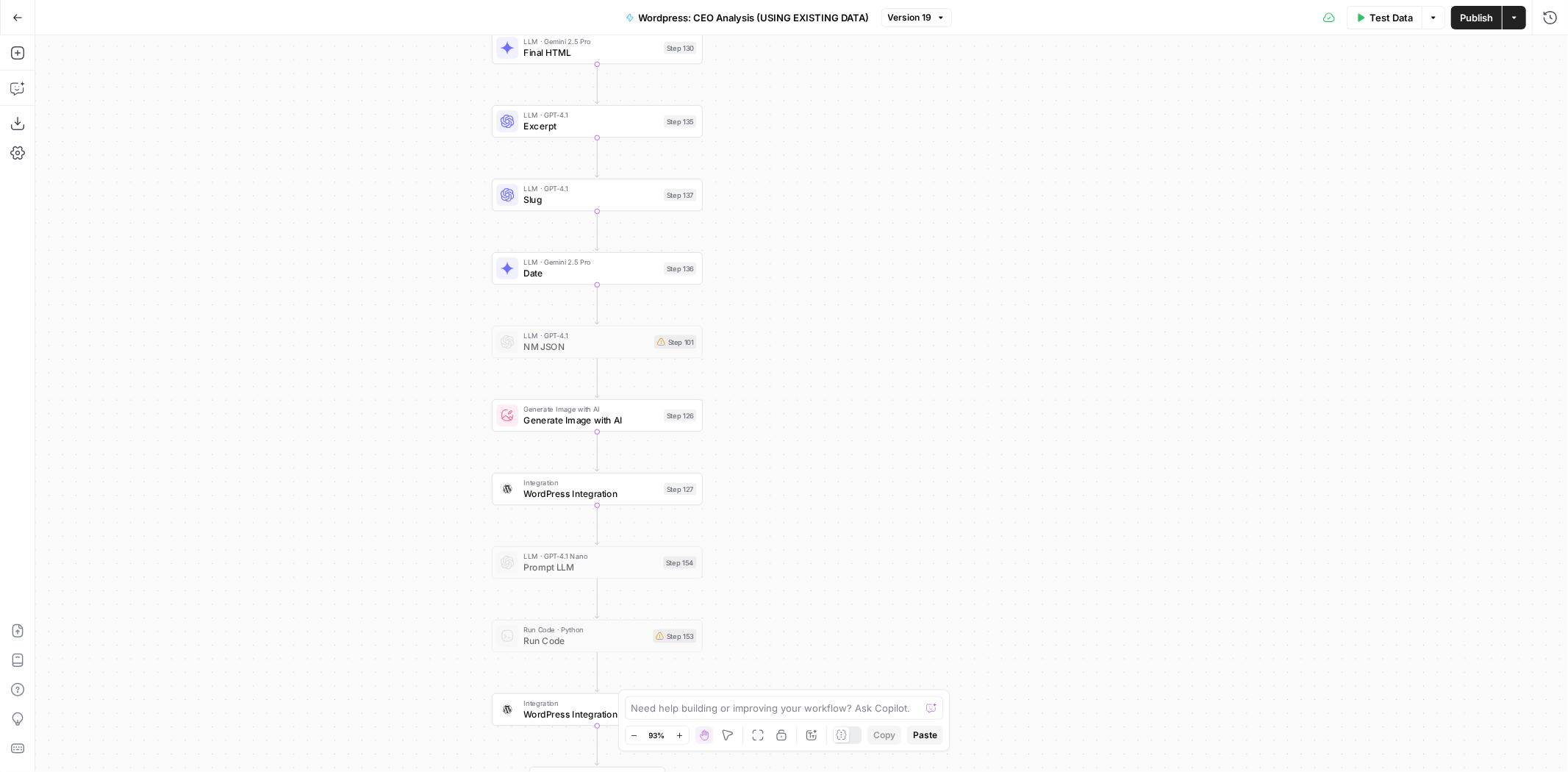
click at [868, 733] on body "Paragon (Prod) New Home Browse Your Data Recent Grids Wordpress: CEO Analysis G…" at bounding box center [784, 386] width 1568 height 772
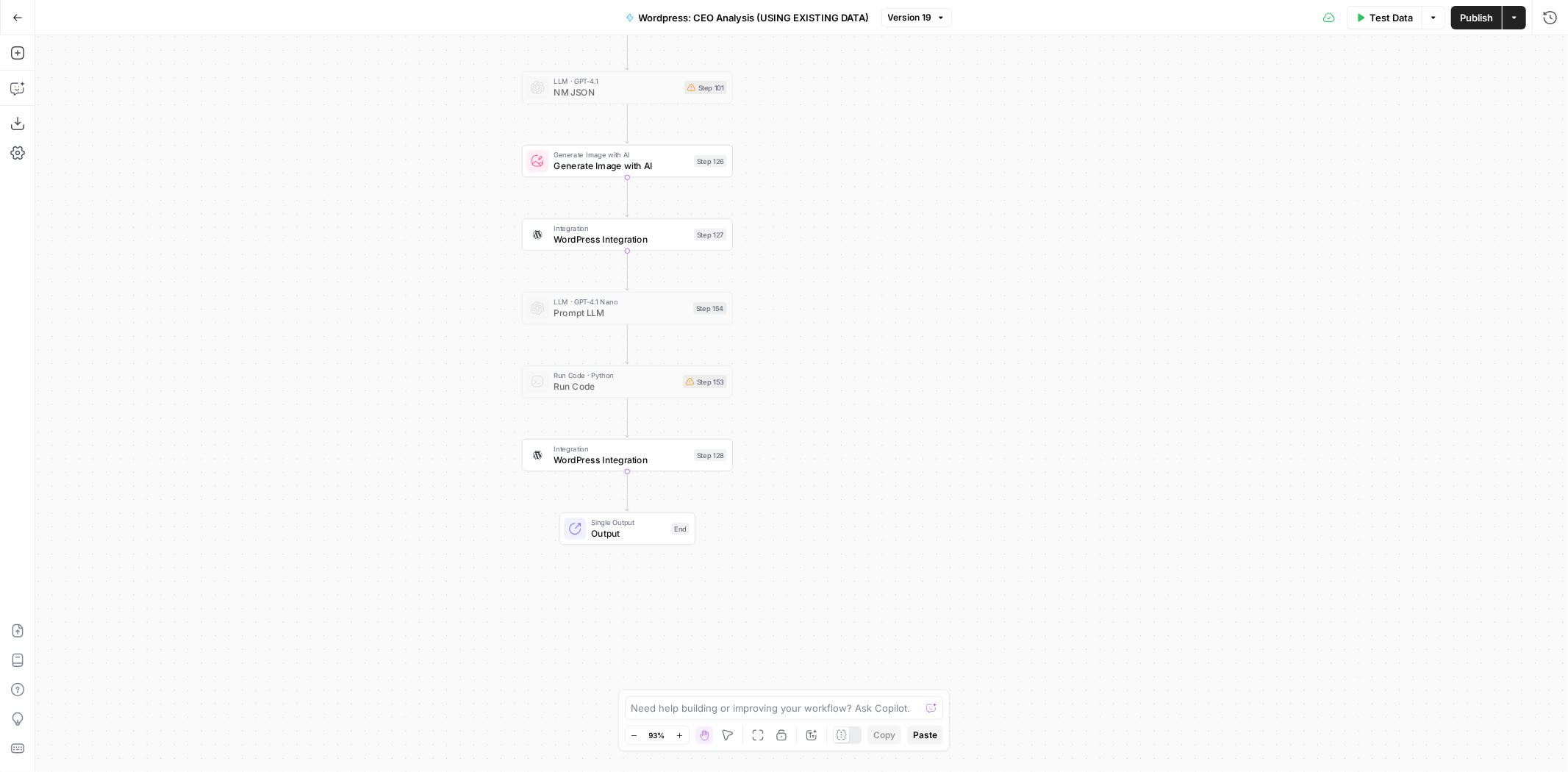
drag, startPoint x: 880, startPoint y: 273, endPoint x: 868, endPoint y: 464, distance: 191.4
click at [893, 491] on div "Workflow Input Settings Inputs Run Code · Python Work History Step 142 LLM · GP…" at bounding box center [802, 404] width 1533 height 737
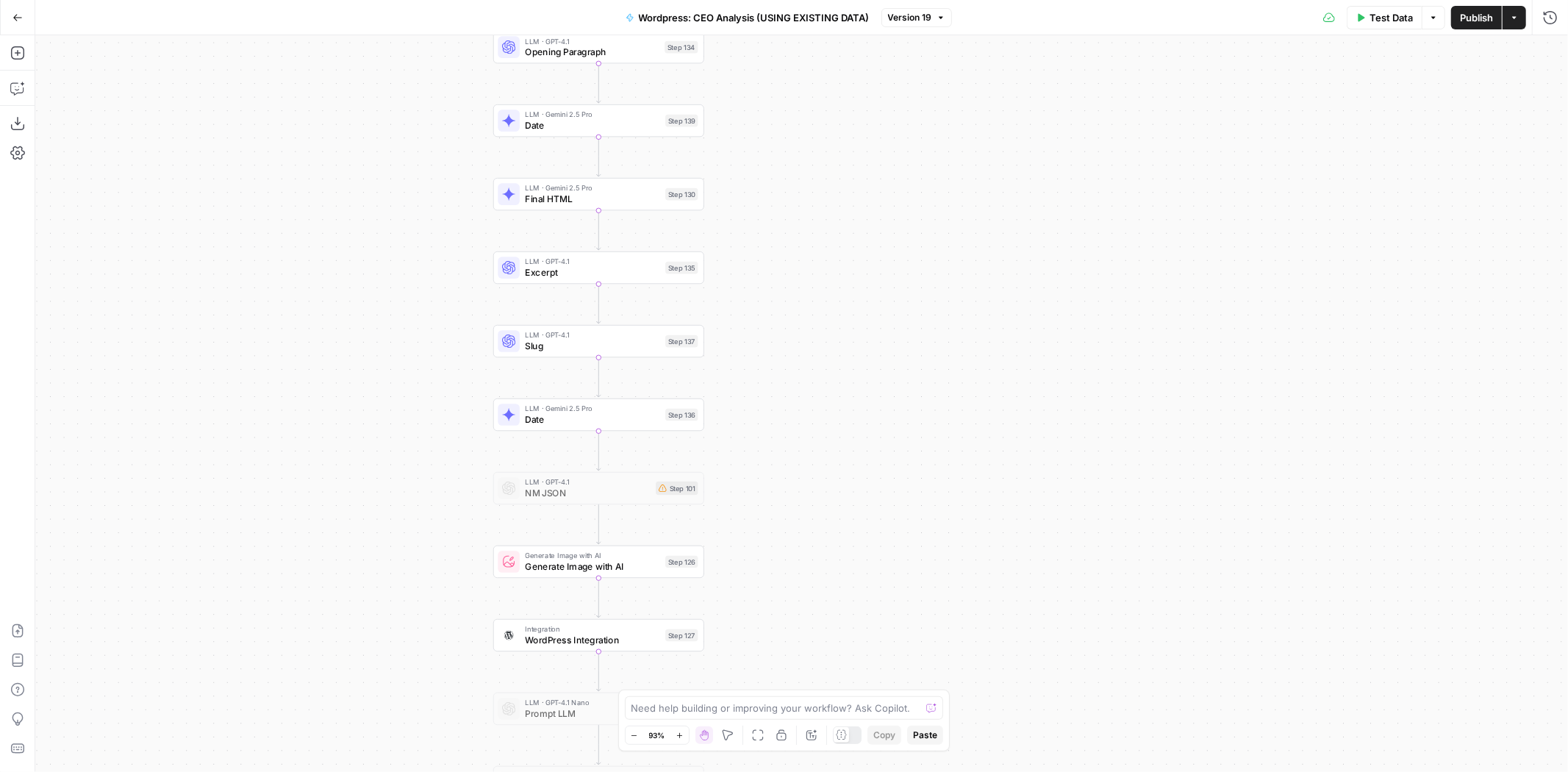
drag, startPoint x: 941, startPoint y: 85, endPoint x: 917, endPoint y: 472, distance: 387.7
click at [917, 472] on div "Workflow Input Settings Inputs Run Code · Python Work History Step 142 LLM · GP…" at bounding box center [802, 404] width 1533 height 737
drag, startPoint x: 934, startPoint y: 201, endPoint x: 908, endPoint y: 288, distance: 90.8
click at [913, 292] on div "Workflow Input Settings Inputs Run Code · Python Work History Step 142 LLM · GP…" at bounding box center [802, 404] width 1533 height 737
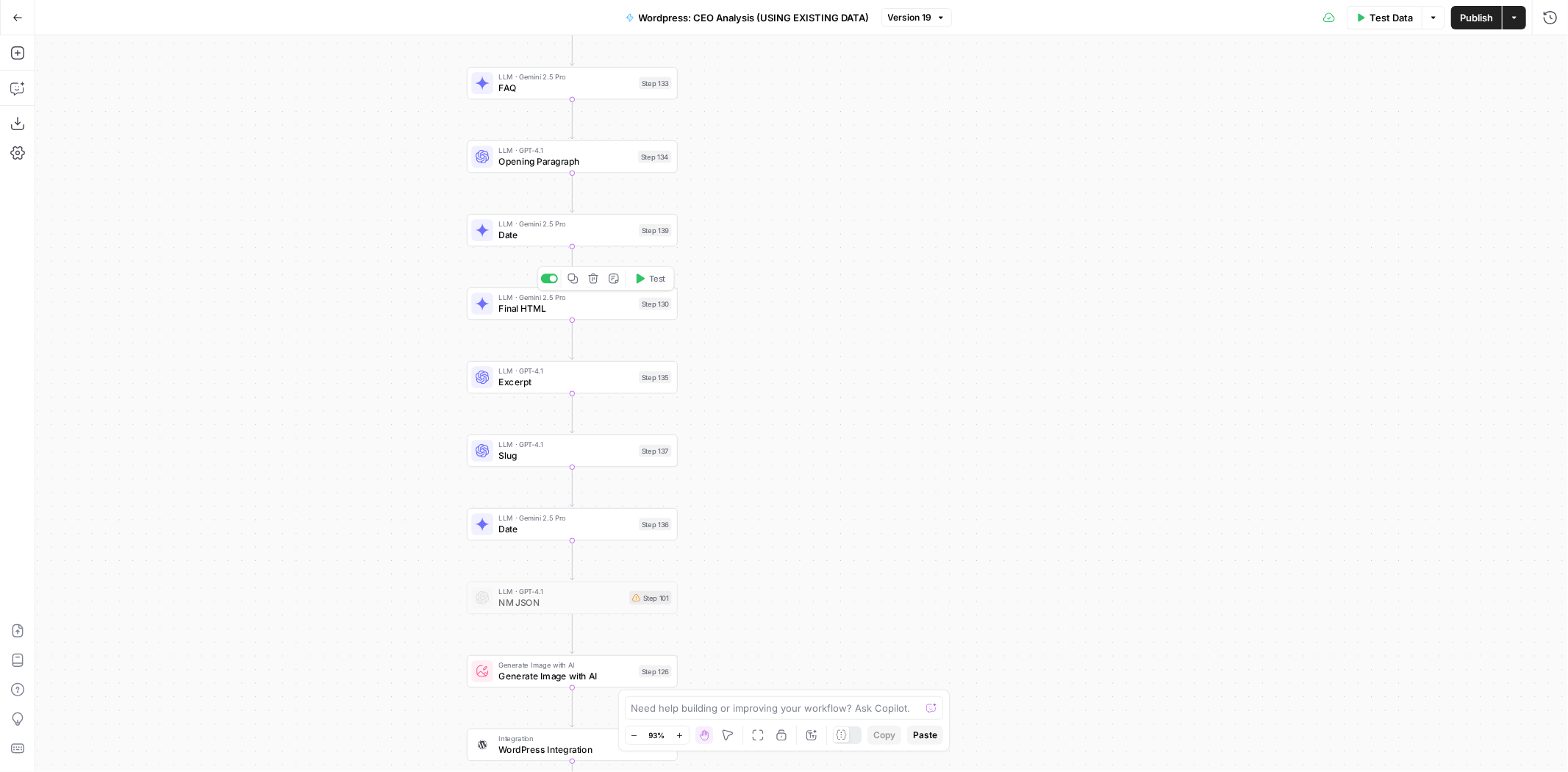
click at [626, 305] on span "Final HTML" at bounding box center [565, 308] width 134 height 14
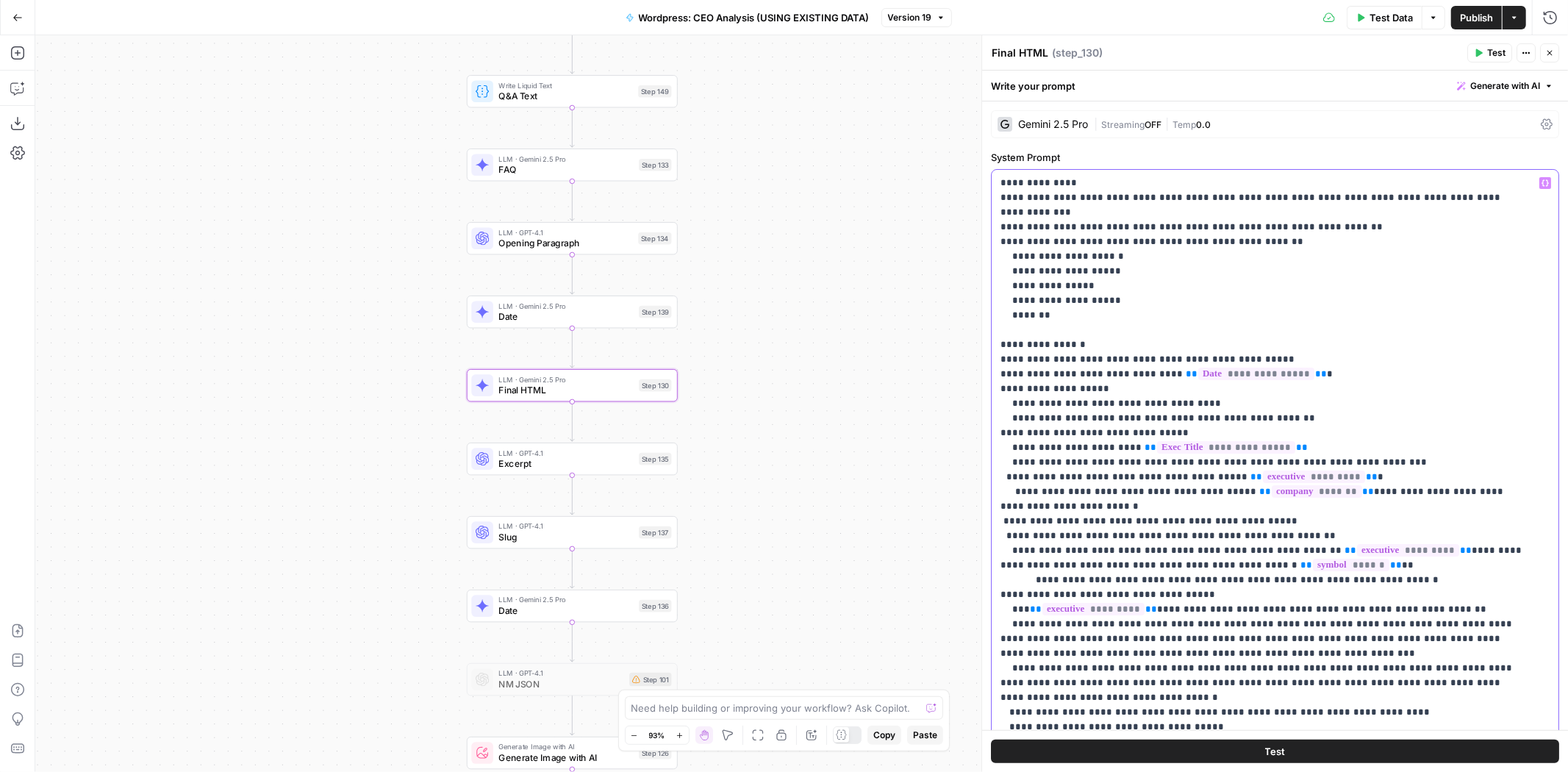
click at [1257, 535] on p "**********" at bounding box center [1263, 771] width 526 height 1191
click at [1474, 13] on span "Publish" at bounding box center [1477, 18] width 33 height 15
click at [1452, 7] on button "Publish" at bounding box center [1477, 18] width 51 height 24
